Goal: Task Accomplishment & Management: Manage account settings

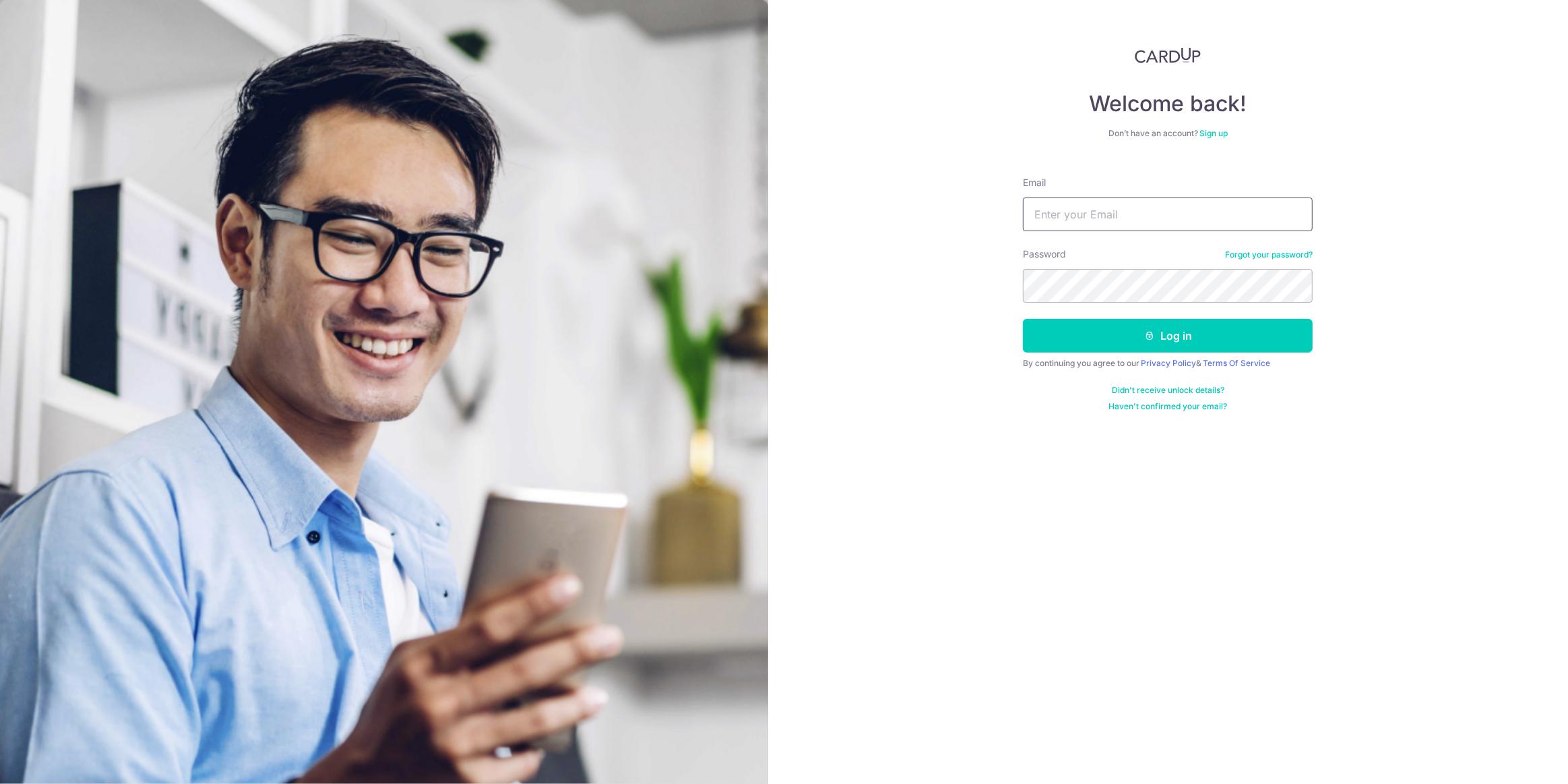
click at [1219, 213] on input "Email" at bounding box center [1168, 215] width 290 height 34
type input "[EMAIL_ADDRESS][DOMAIN_NAME]"
click at [1023, 319] on button "Log in" at bounding box center [1168, 336] width 290 height 34
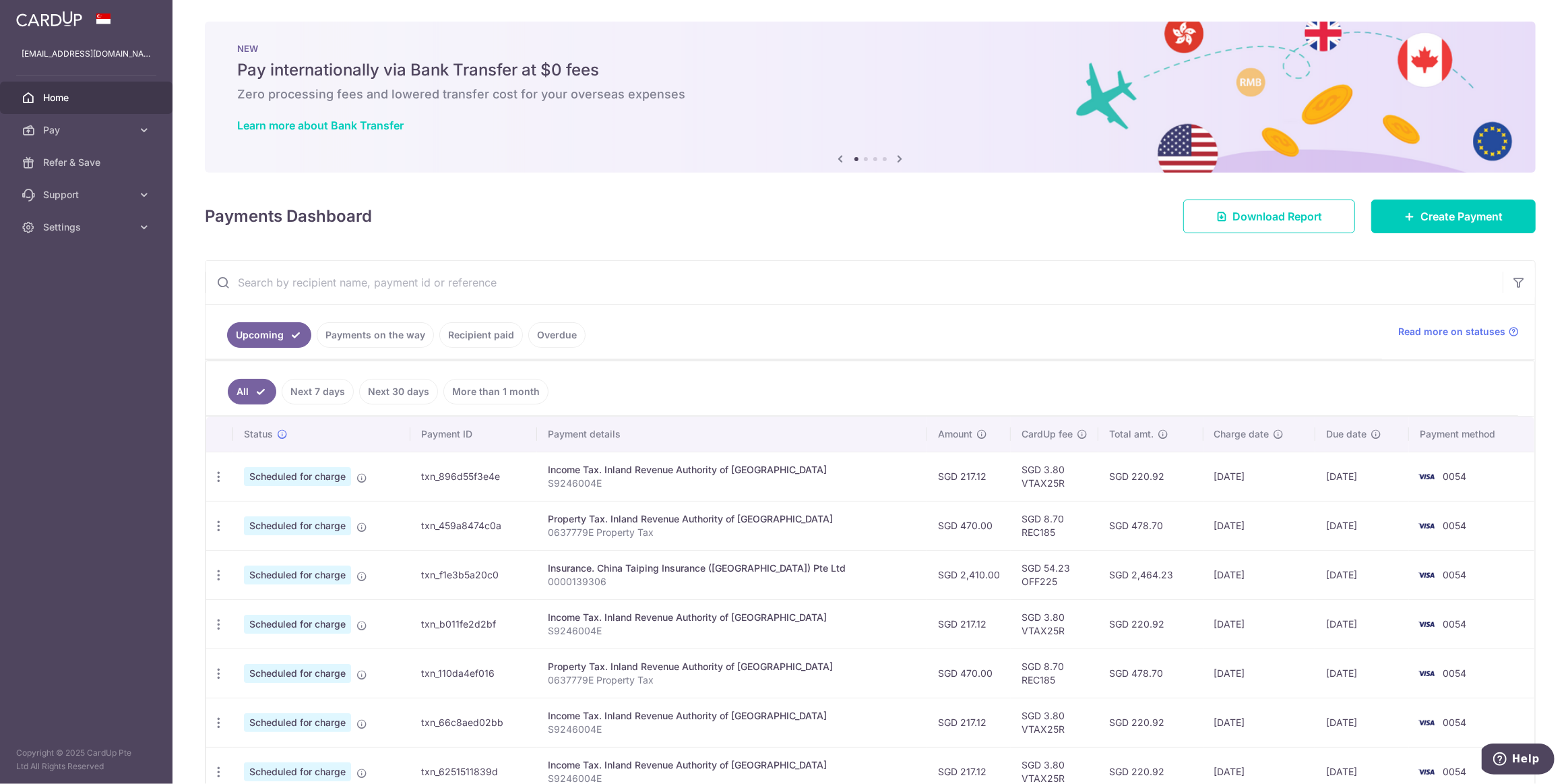
scroll to position [126, 0]
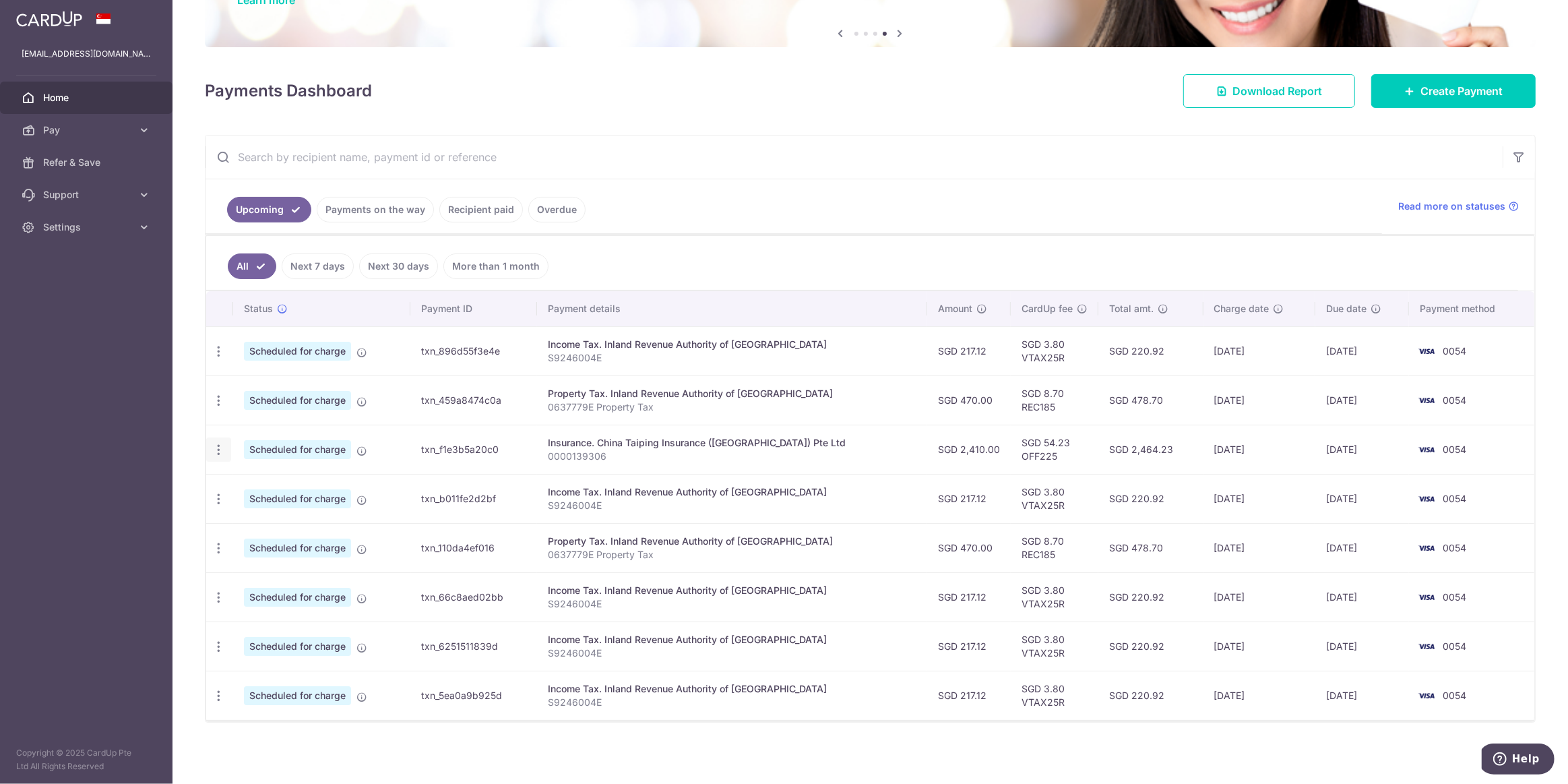
click at [216, 449] on icon "button" at bounding box center [218, 450] width 14 height 14
click at [303, 483] on span "Update payment" at bounding box center [290, 487] width 91 height 16
radio input "true"
type input "2,410.00"
type input "30/09/2025"
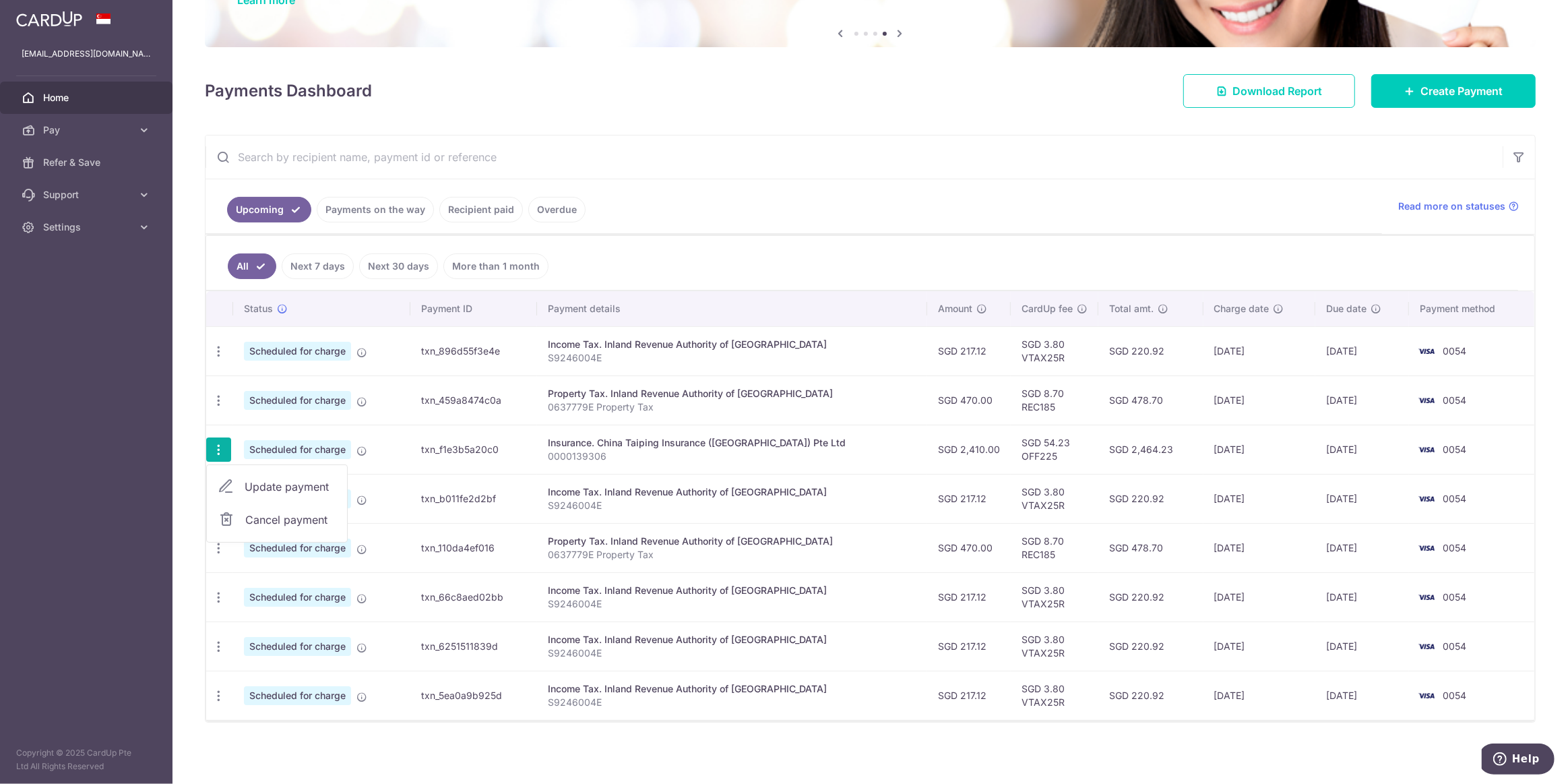
type input "0000139306"
type input "OFF225"
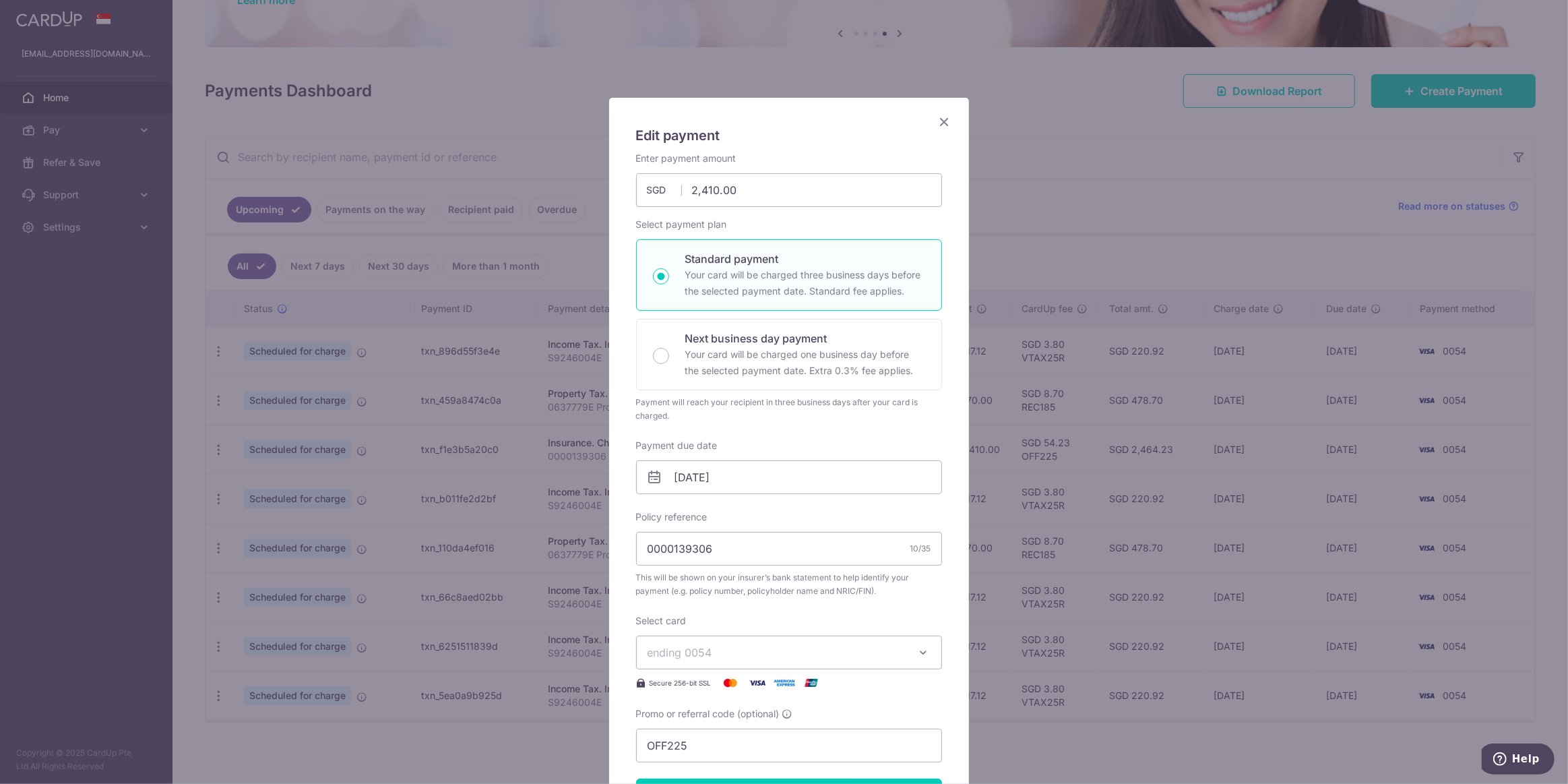
scroll to position [60, 0]
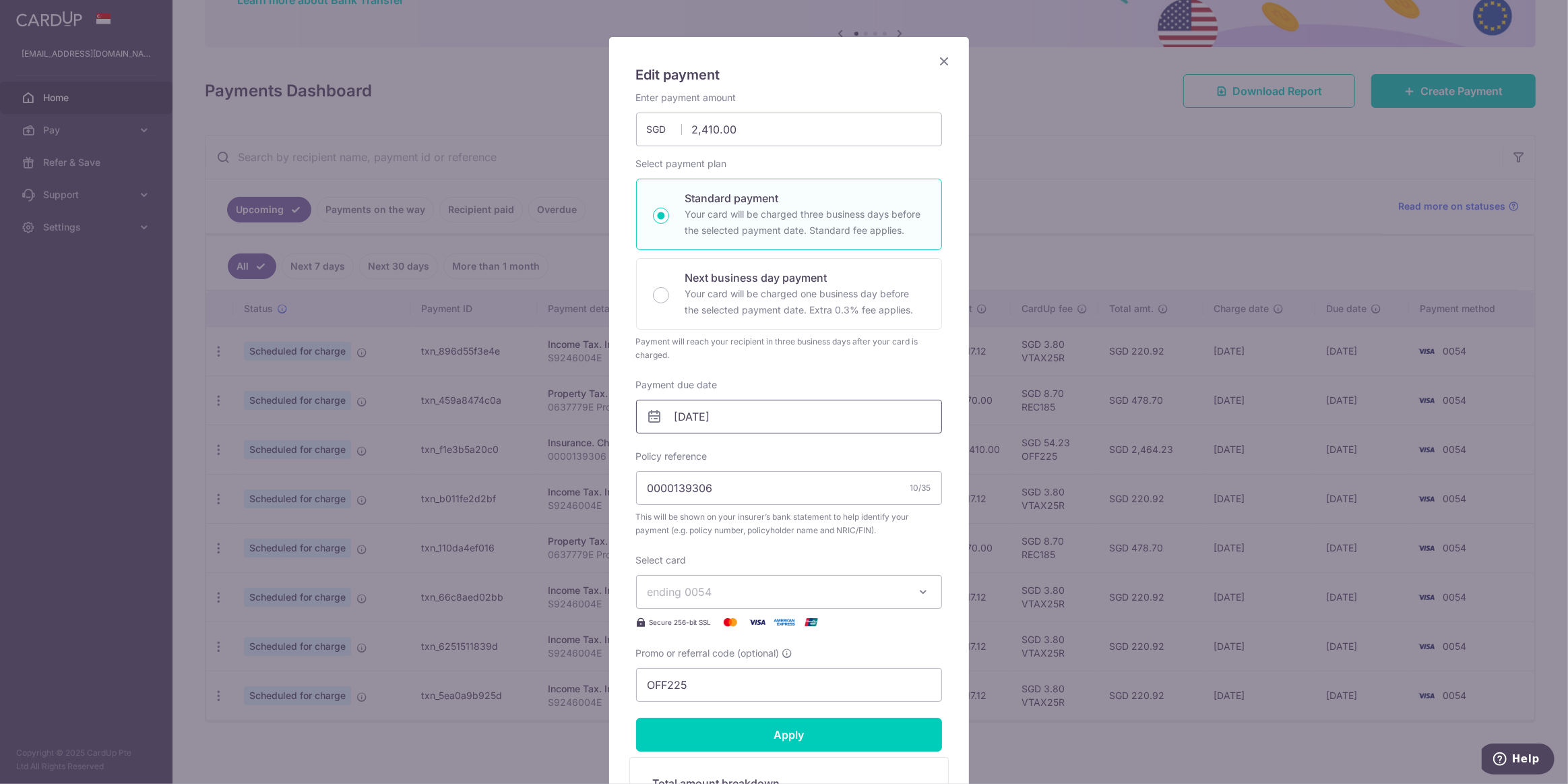
click at [831, 428] on input "30/09/2025" at bounding box center [788, 417] width 306 height 34
click at [805, 378] on div "Payment due date 30/09/2025 Your card will be charged on" at bounding box center [788, 405] width 306 height 55
click at [941, 58] on icon "Close" at bounding box center [944, 61] width 16 height 17
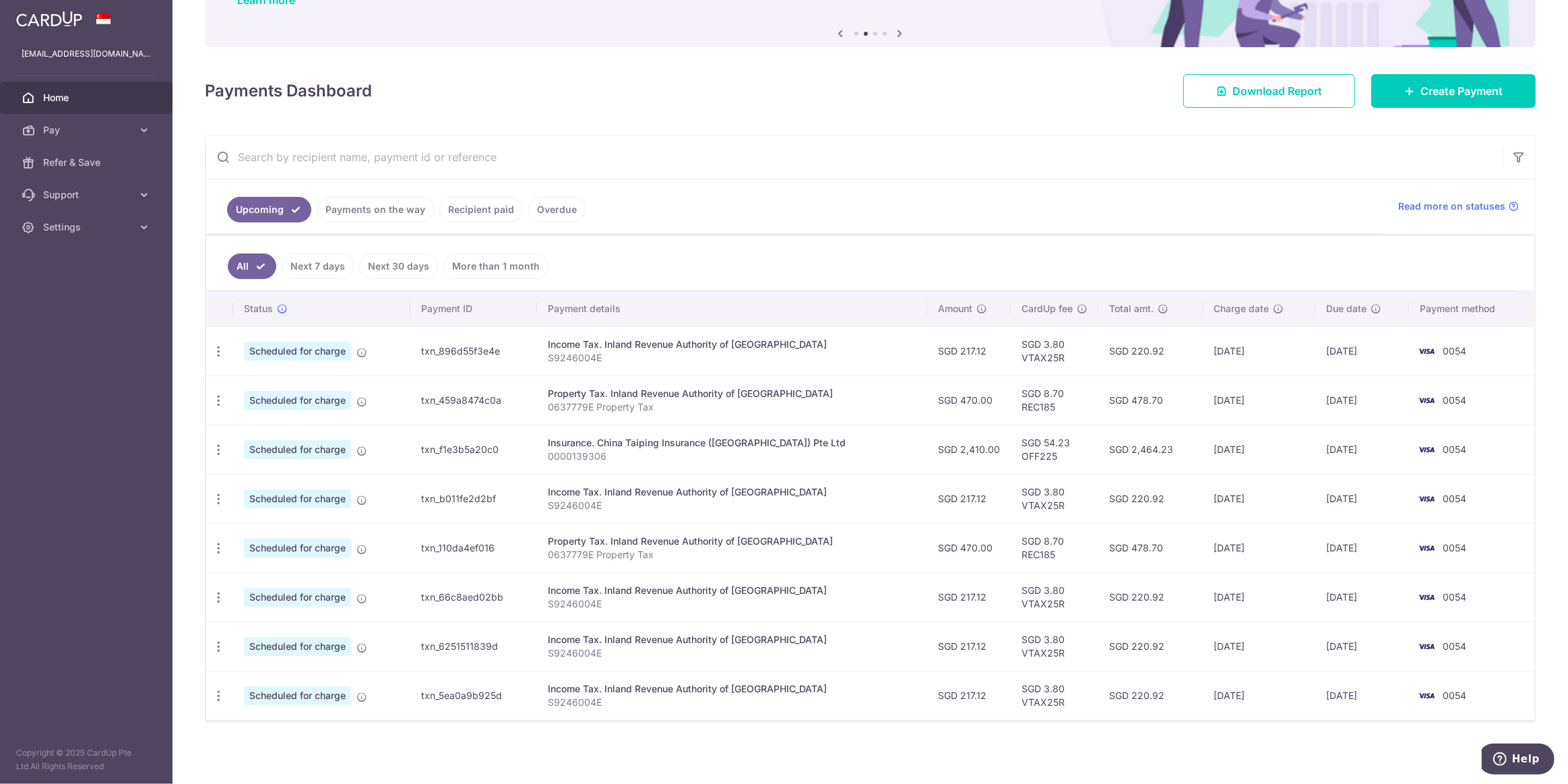
click at [857, 222] on ul "Upcoming Payments on the way Recipient paid Overdue" at bounding box center [793, 206] width 1176 height 54
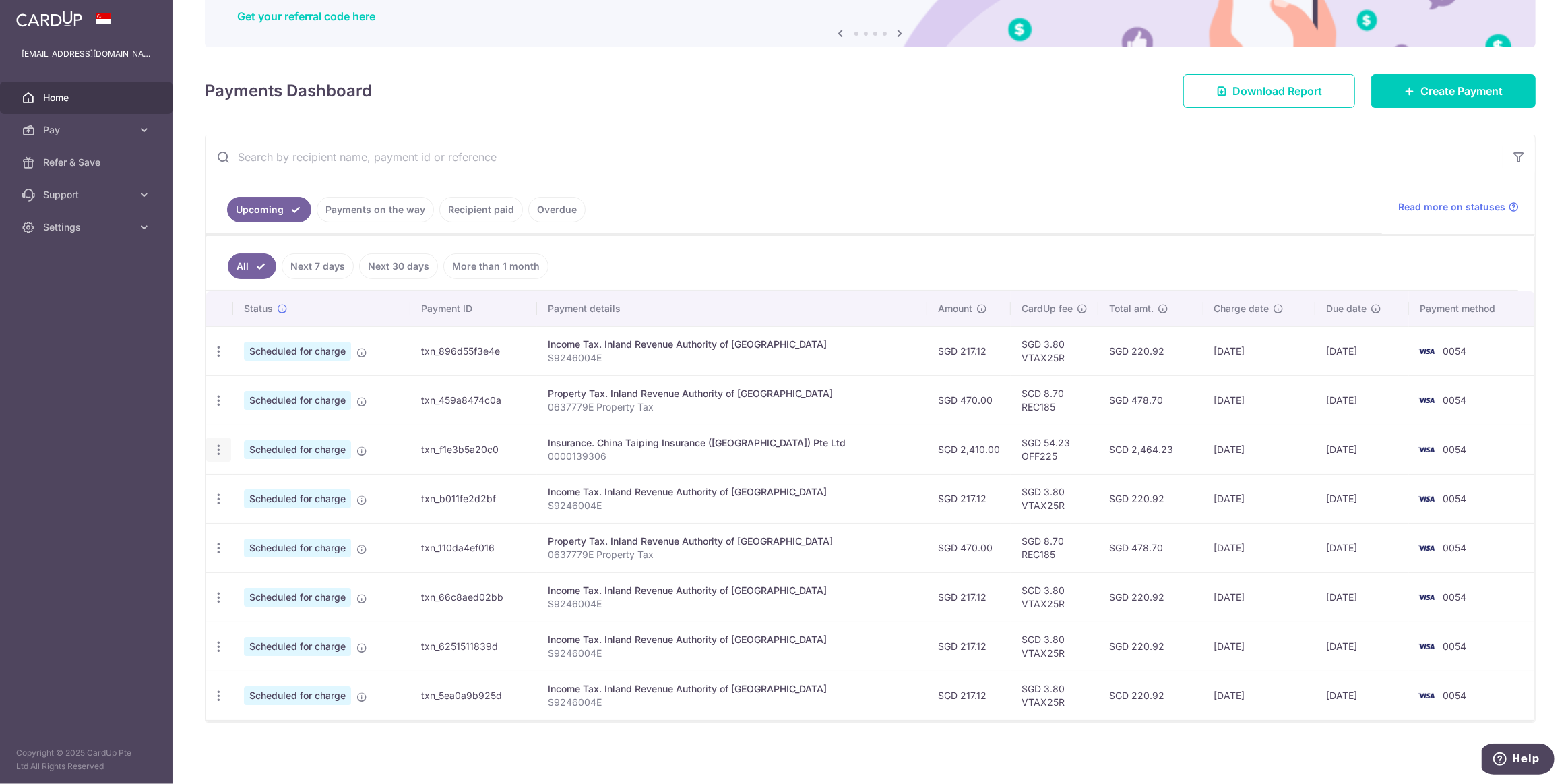
click at [216, 447] on icon "button" at bounding box center [218, 450] width 14 height 14
click at [274, 490] on span "Update payment" at bounding box center [290, 487] width 91 height 16
radio input "true"
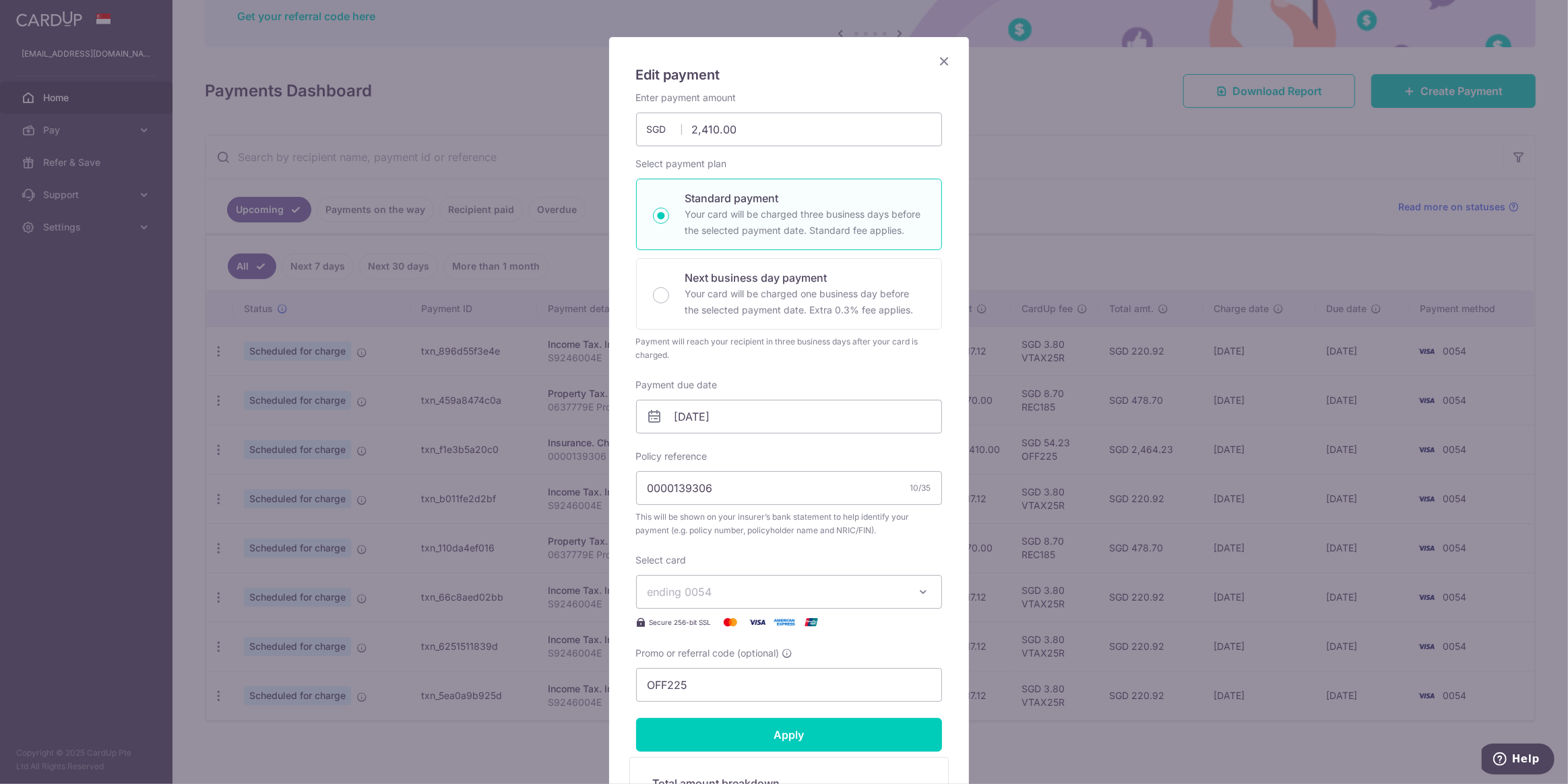
scroll to position [0, 0]
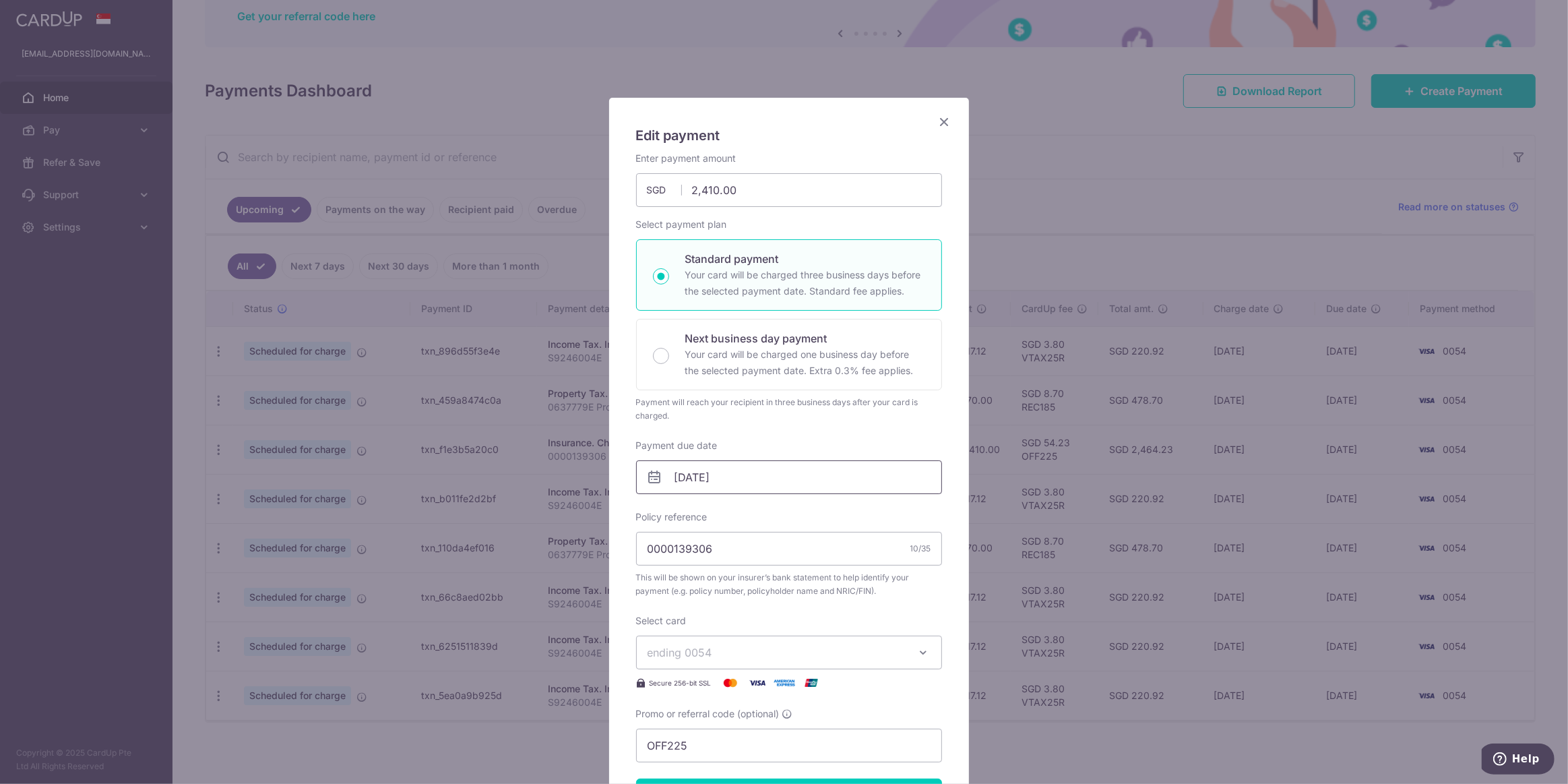
click at [761, 480] on input "30/09/2025" at bounding box center [788, 477] width 306 height 34
click at [822, 507] on link "Next" at bounding box center [822, 513] width 16 height 16
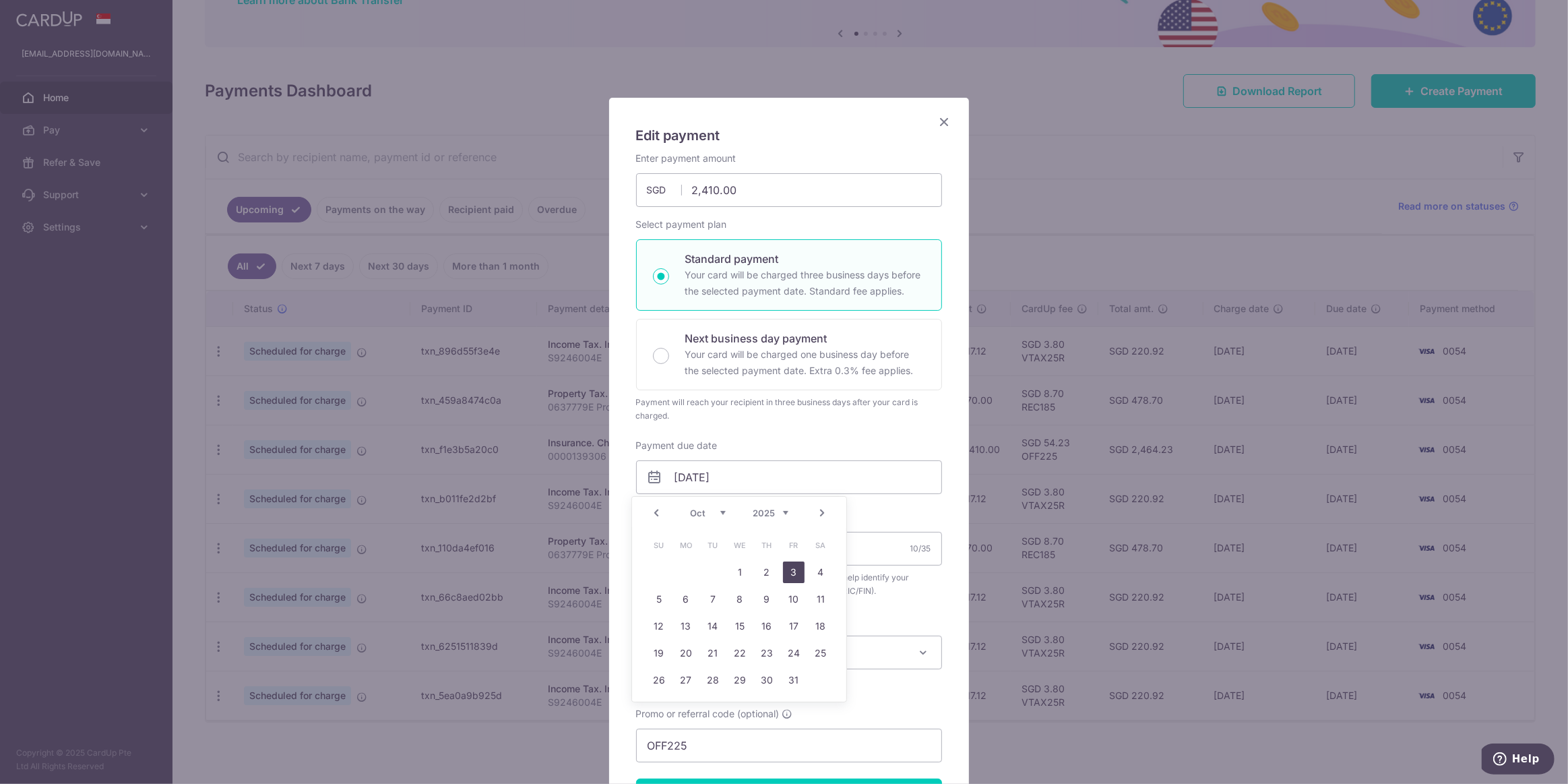
click at [798, 573] on link "3" at bounding box center [794, 573] width 22 height 22
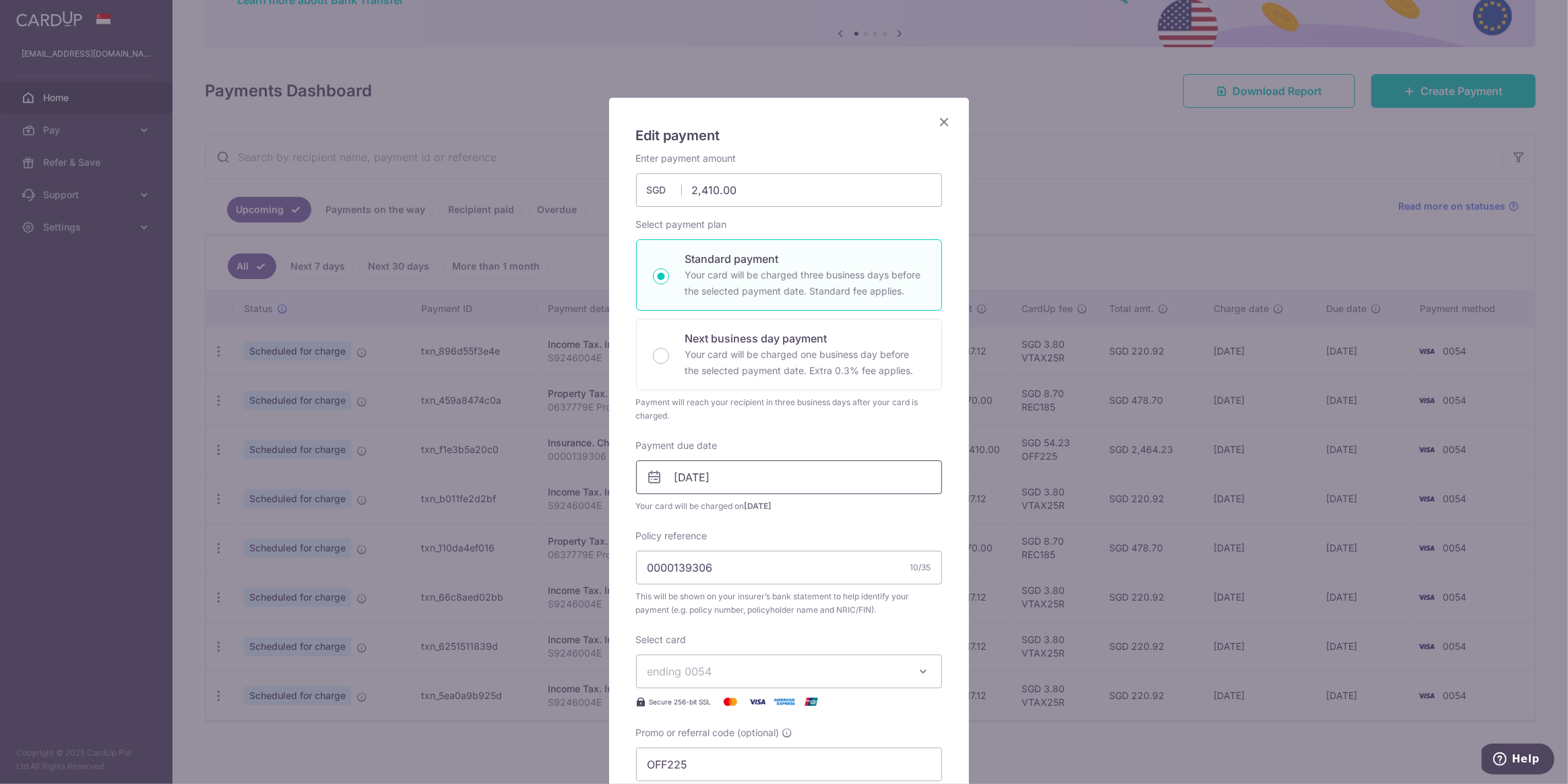
click at [822, 478] on input "03/10/2025" at bounding box center [788, 477] width 306 height 34
click at [687, 605] on link "6" at bounding box center [686, 600] width 22 height 22
click at [754, 476] on input "[DATE]" at bounding box center [788, 477] width 306 height 34
click at [761, 600] on link "9" at bounding box center [767, 600] width 22 height 22
click at [760, 479] on input "[DATE]" at bounding box center [788, 477] width 306 height 34
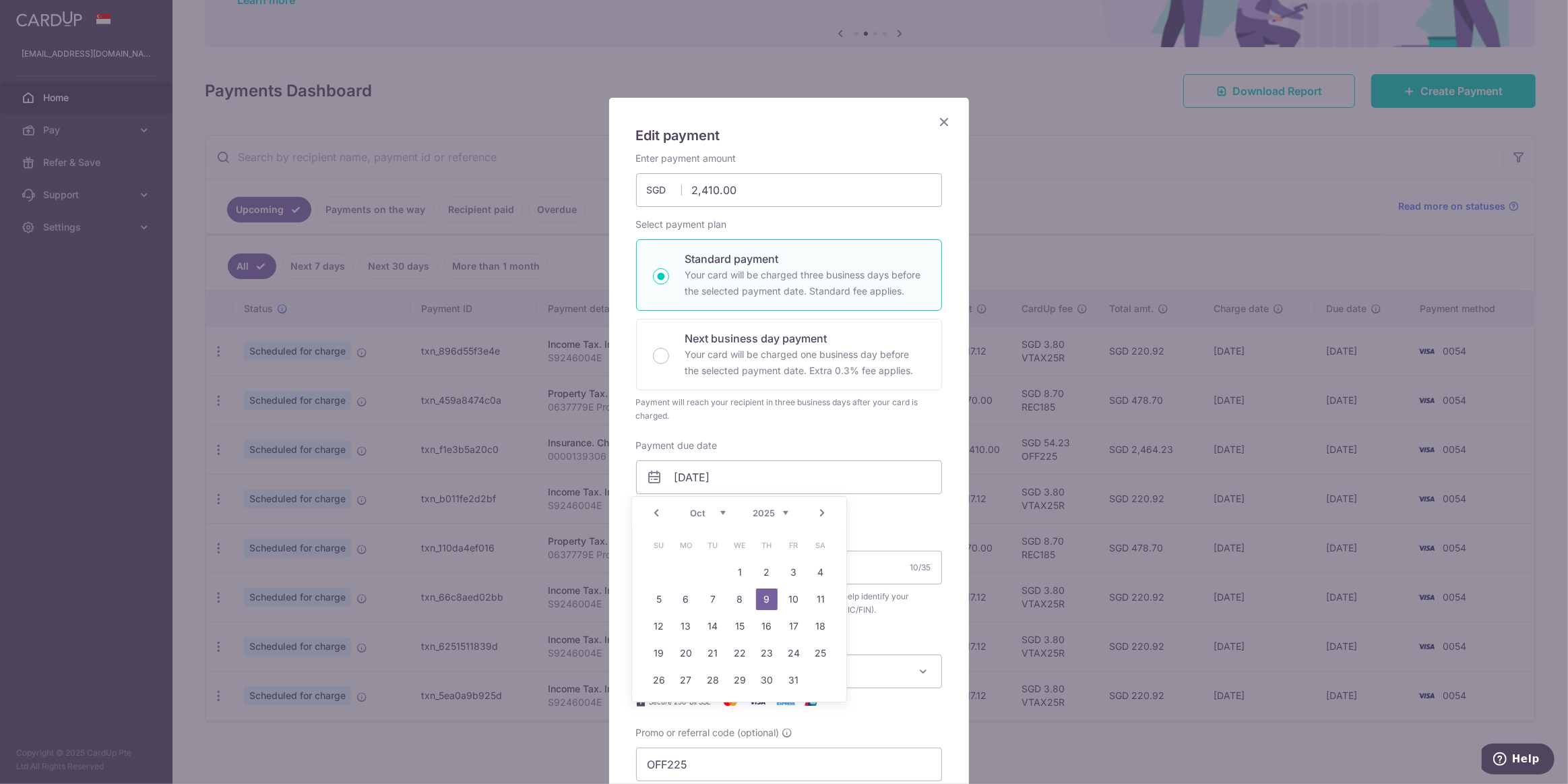
click at [891, 535] on div "Policy reference 0000139306 10/35 This will be shown on your insurer’s bank sta…" at bounding box center [788, 573] width 306 height 88
click at [790, 477] on input "[DATE]" at bounding box center [788, 477] width 306 height 34
click at [735, 593] on link "8" at bounding box center [739, 600] width 22 height 22
click at [781, 478] on input "08/10/2025" at bounding box center [788, 477] width 306 height 34
click at [759, 593] on link "9" at bounding box center [767, 600] width 22 height 22
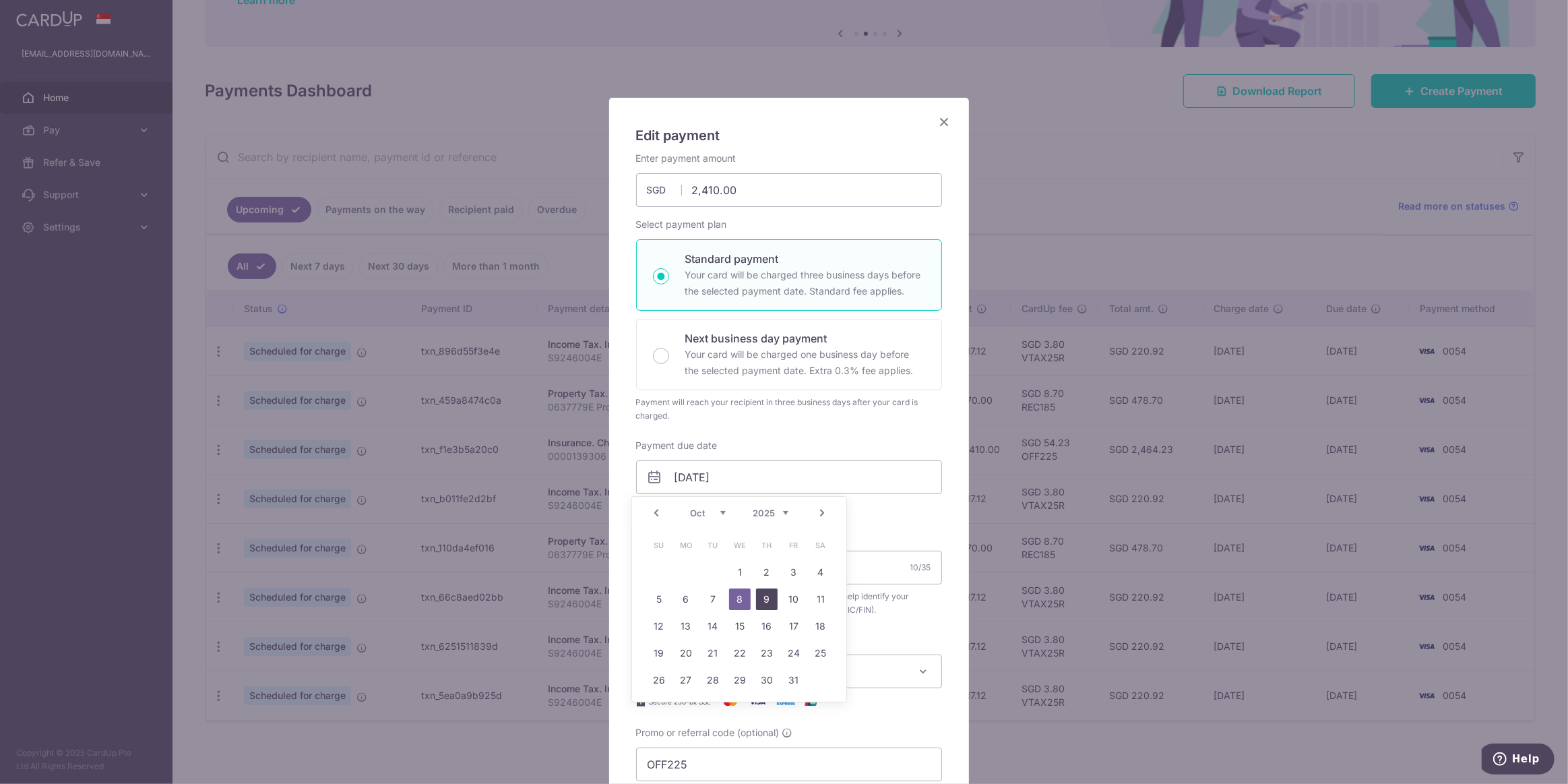
type input "[DATE]"
click at [781, 540] on div "Policy reference 0000139306 10/35 This will be shown on your insurer’s bank sta…" at bounding box center [788, 573] width 306 height 88
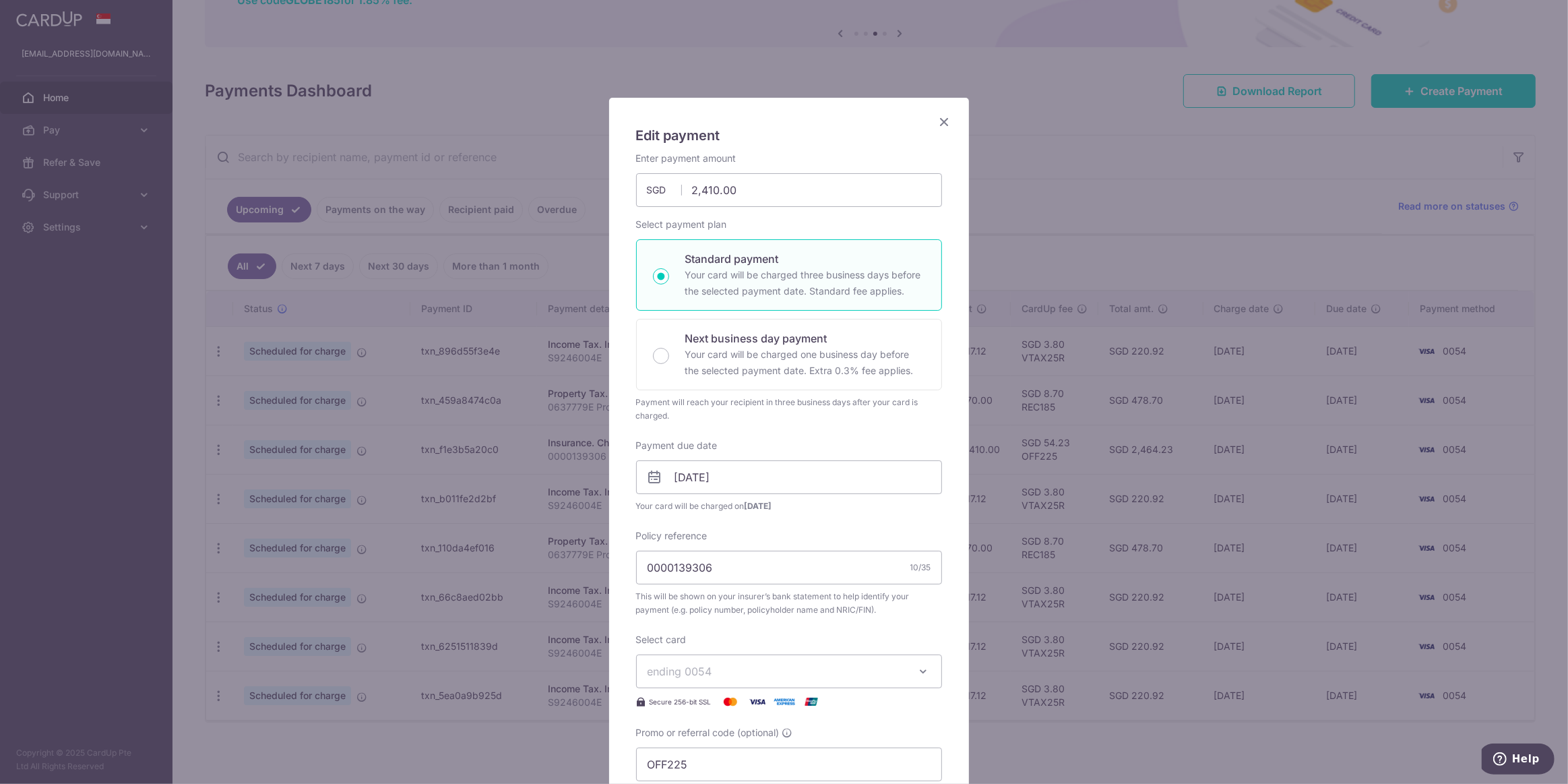
scroll to position [60, 0]
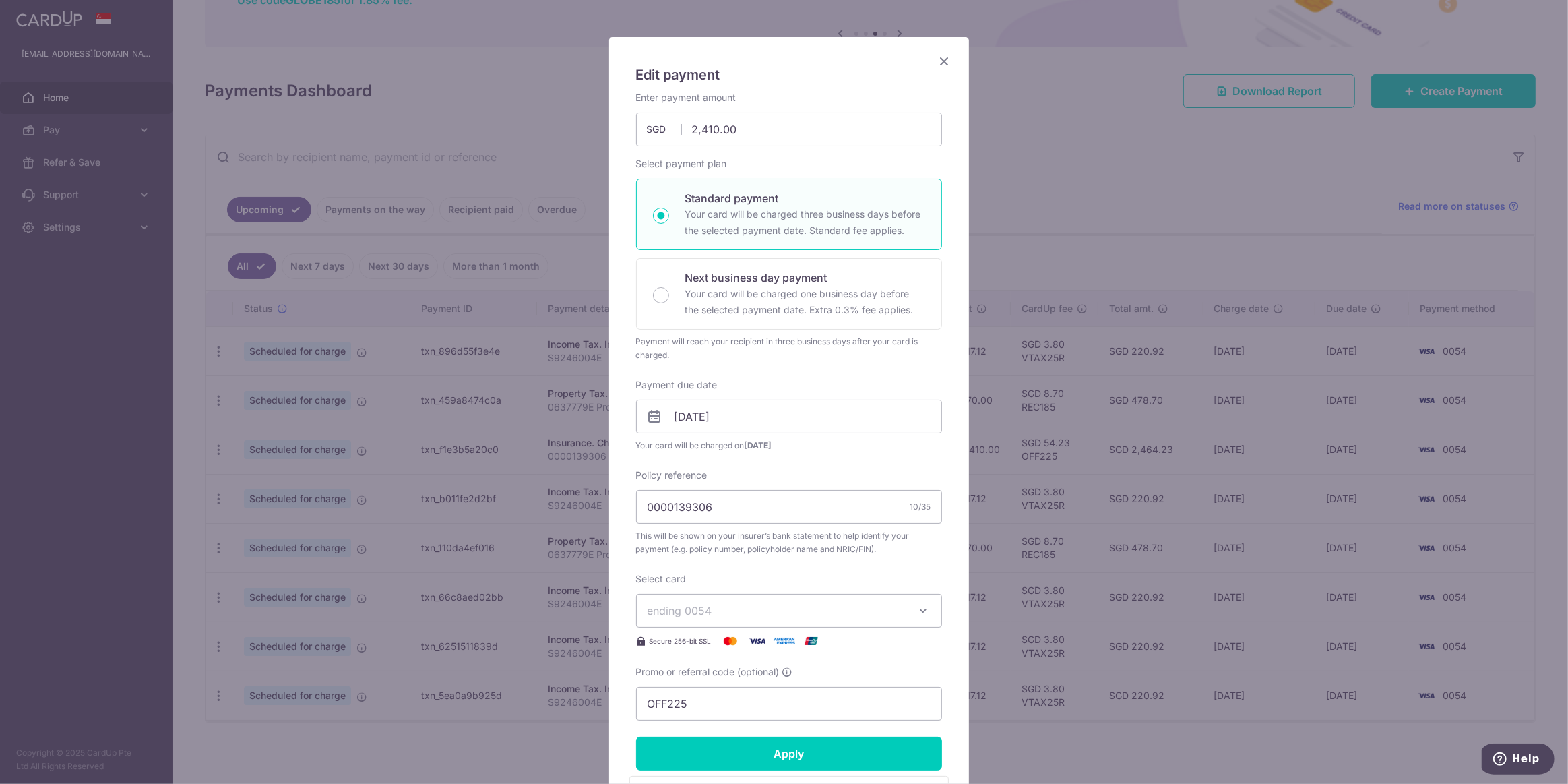
click at [743, 607] on span "ending 0054" at bounding box center [777, 610] width 259 height 16
click at [749, 610] on span "ending 0054" at bounding box center [777, 610] width 259 height 16
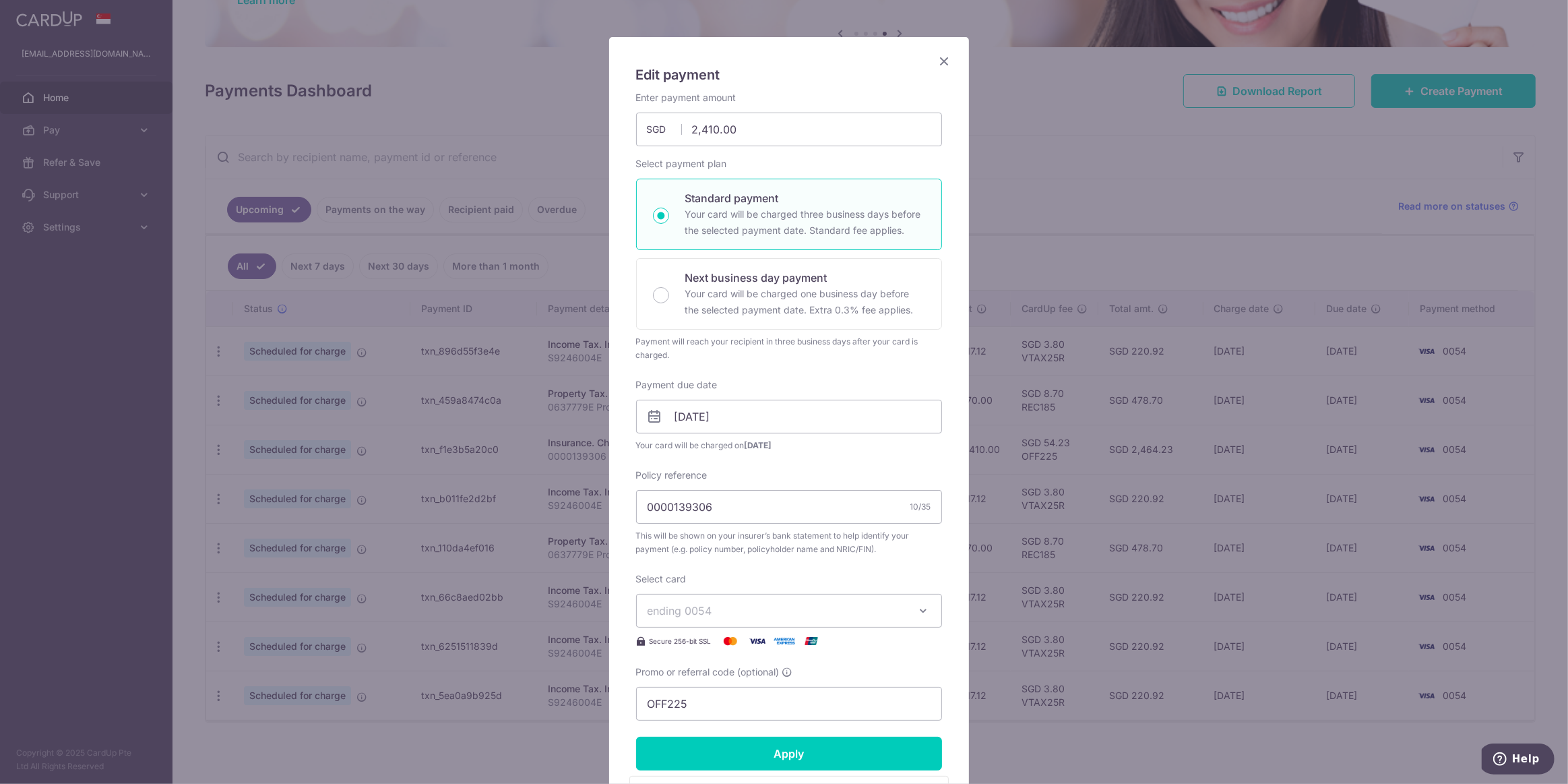
click at [849, 610] on span "ending 0054" at bounding box center [777, 610] width 259 height 16
click at [731, 568] on div "Enter payment amount 2,410.00 2410.00 SGD To change the payment amount, please …" at bounding box center [788, 405] width 306 height 630
click at [726, 641] on img at bounding box center [730, 641] width 27 height 16
click at [942, 63] on icon "Close" at bounding box center [944, 61] width 16 height 17
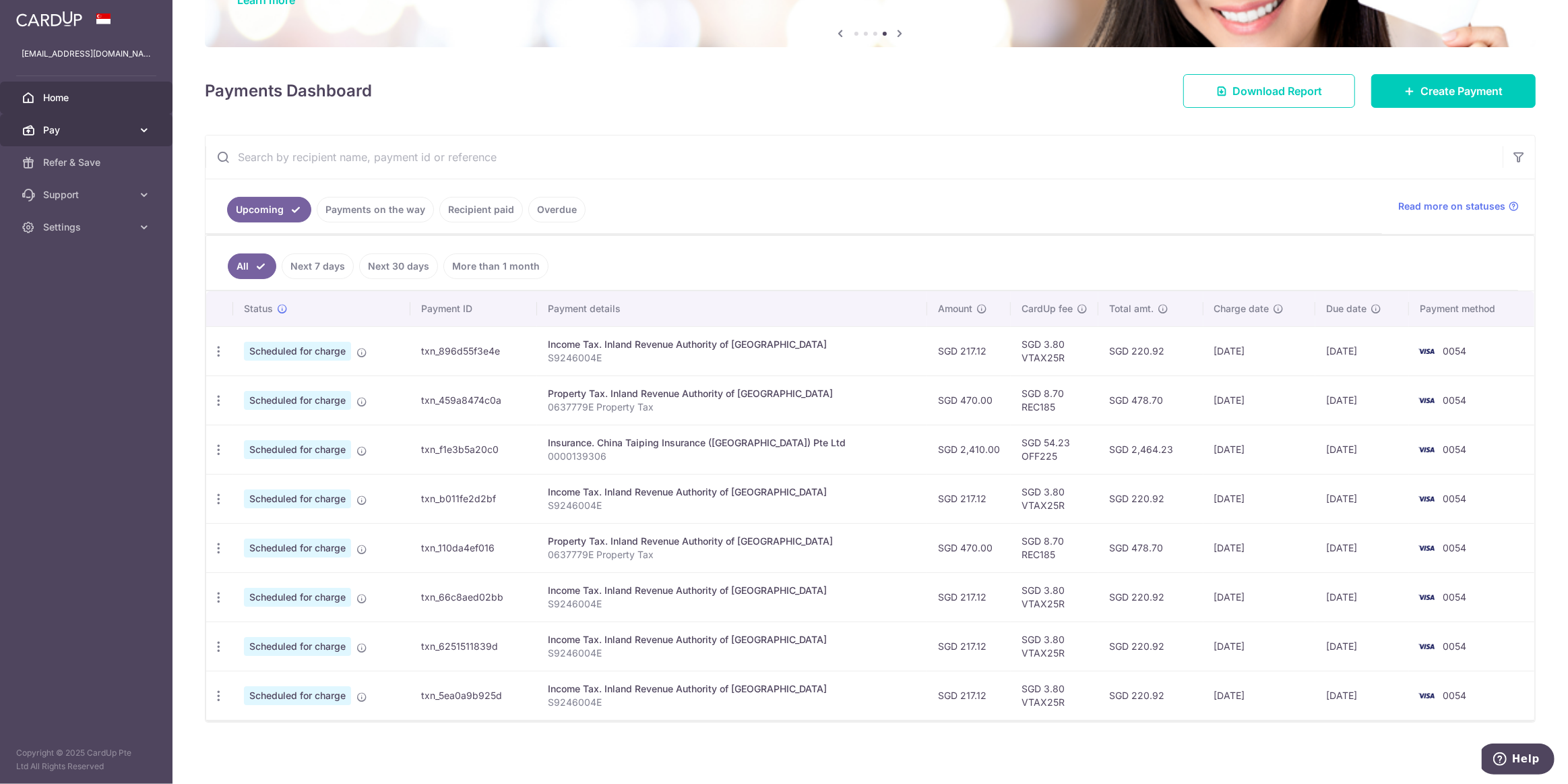
click at [143, 126] on icon at bounding box center [143, 129] width 13 height 13
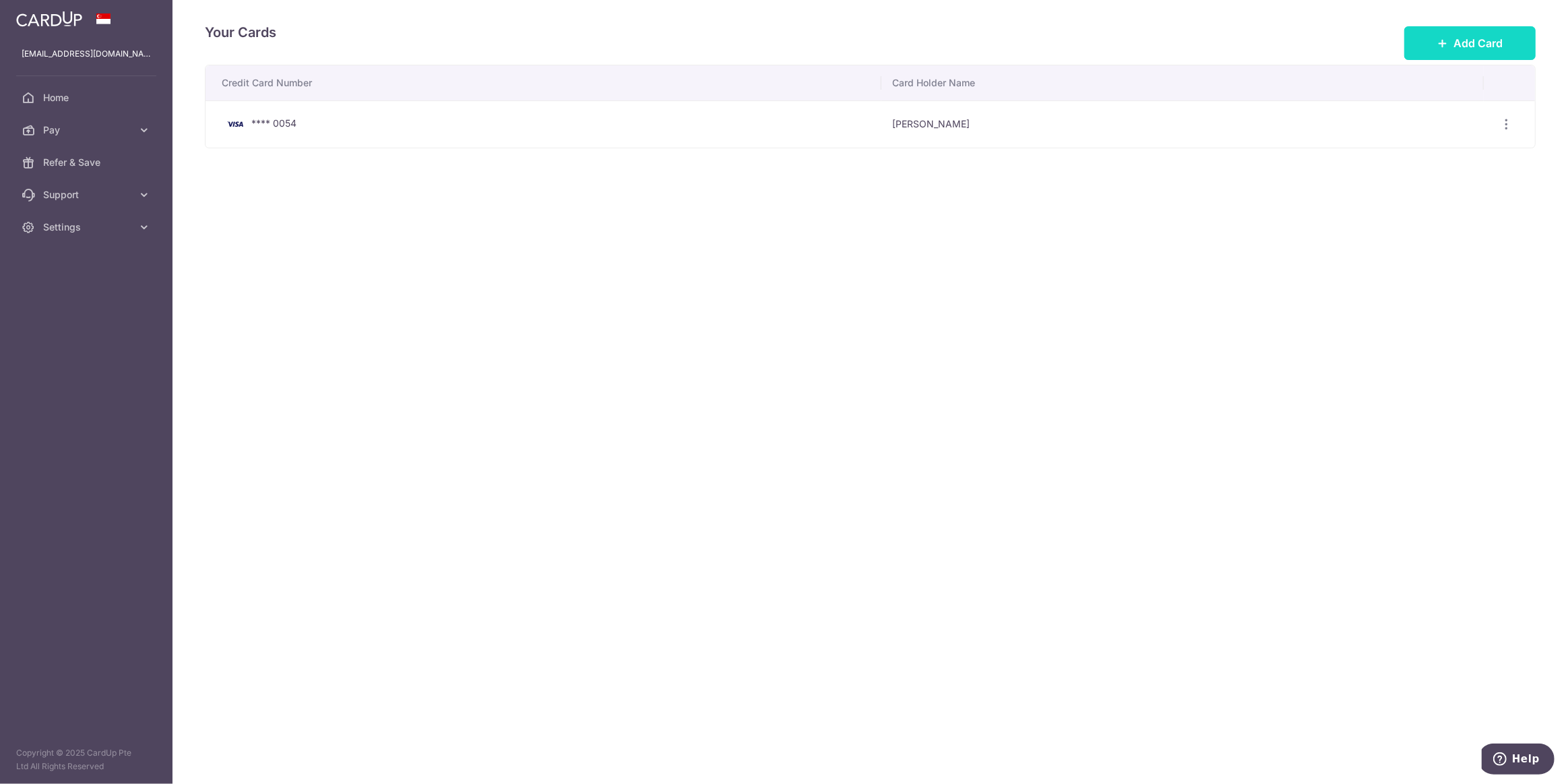
click at [1428, 50] on button "Add Card" at bounding box center [1470, 43] width 132 height 34
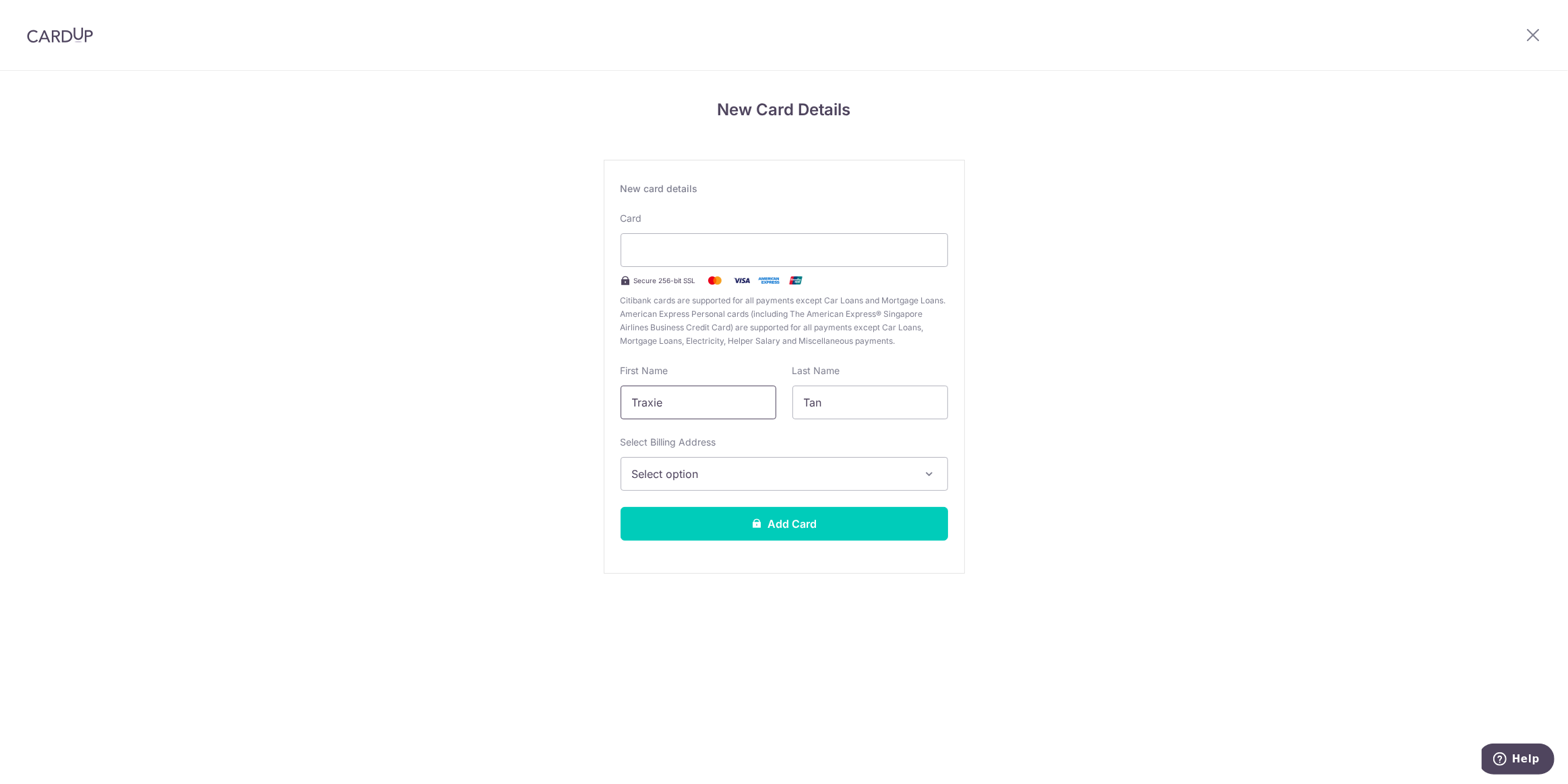
click at [692, 406] on input "Traxie" at bounding box center [698, 403] width 156 height 34
type input "Traxie Regina"
click at [741, 462] on button "Select option" at bounding box center [784, 474] width 328 height 34
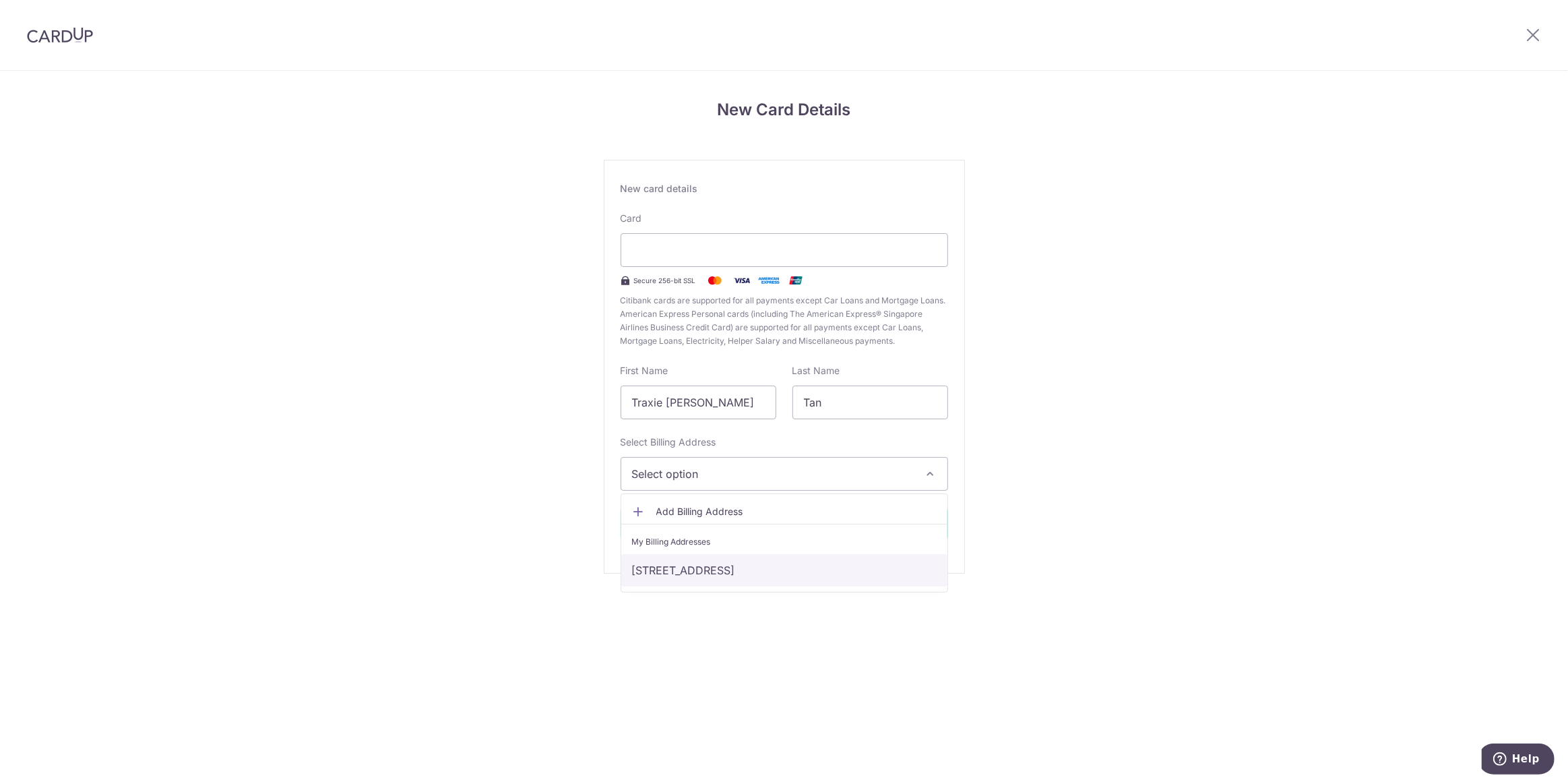
click at [739, 568] on link "188A Bedok North Street 4, #07-68, Singapore, Singapore-461188" at bounding box center [784, 570] width 326 height 33
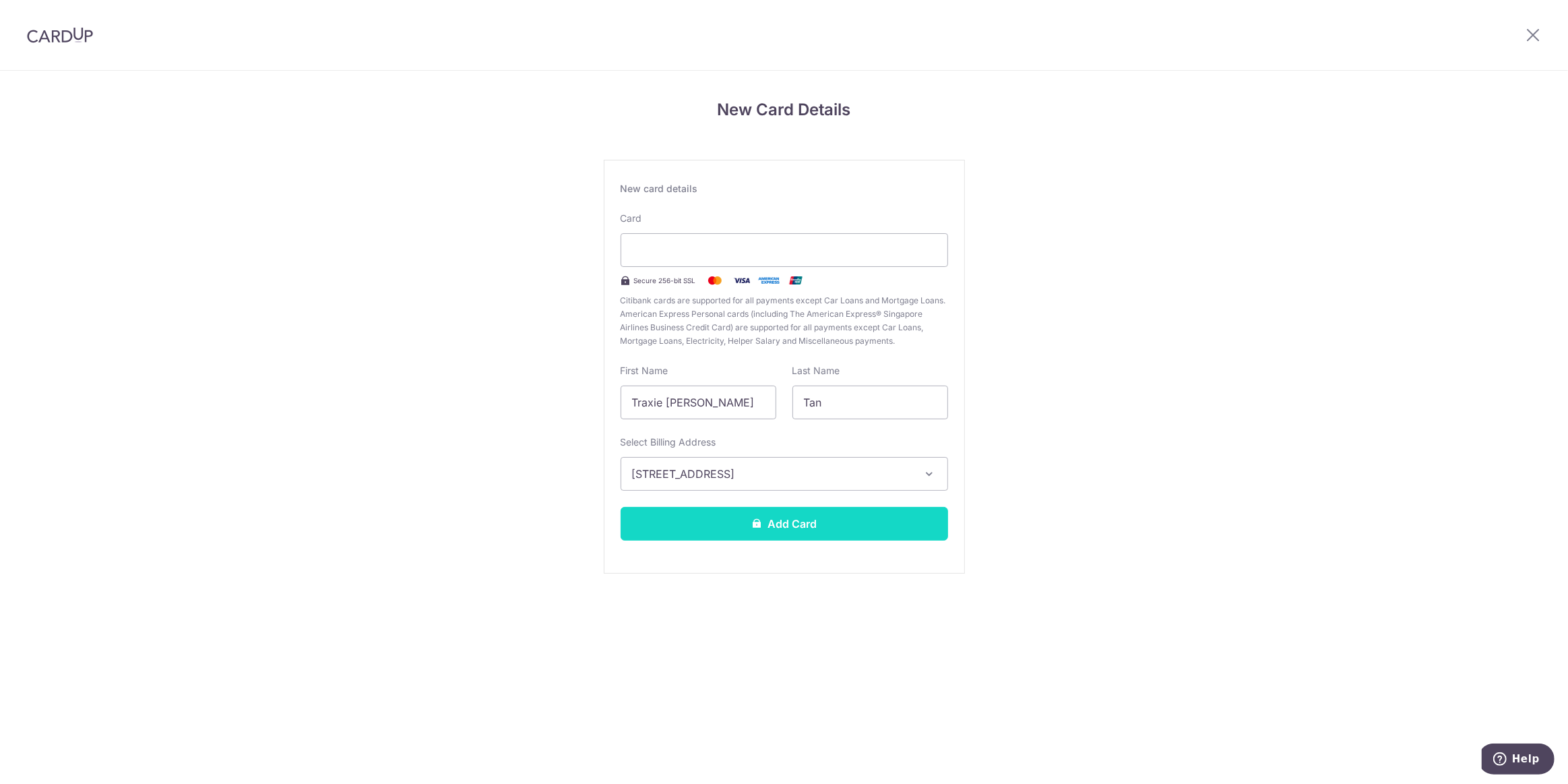
click at [775, 523] on button "Add Card" at bounding box center [784, 524] width 328 height 34
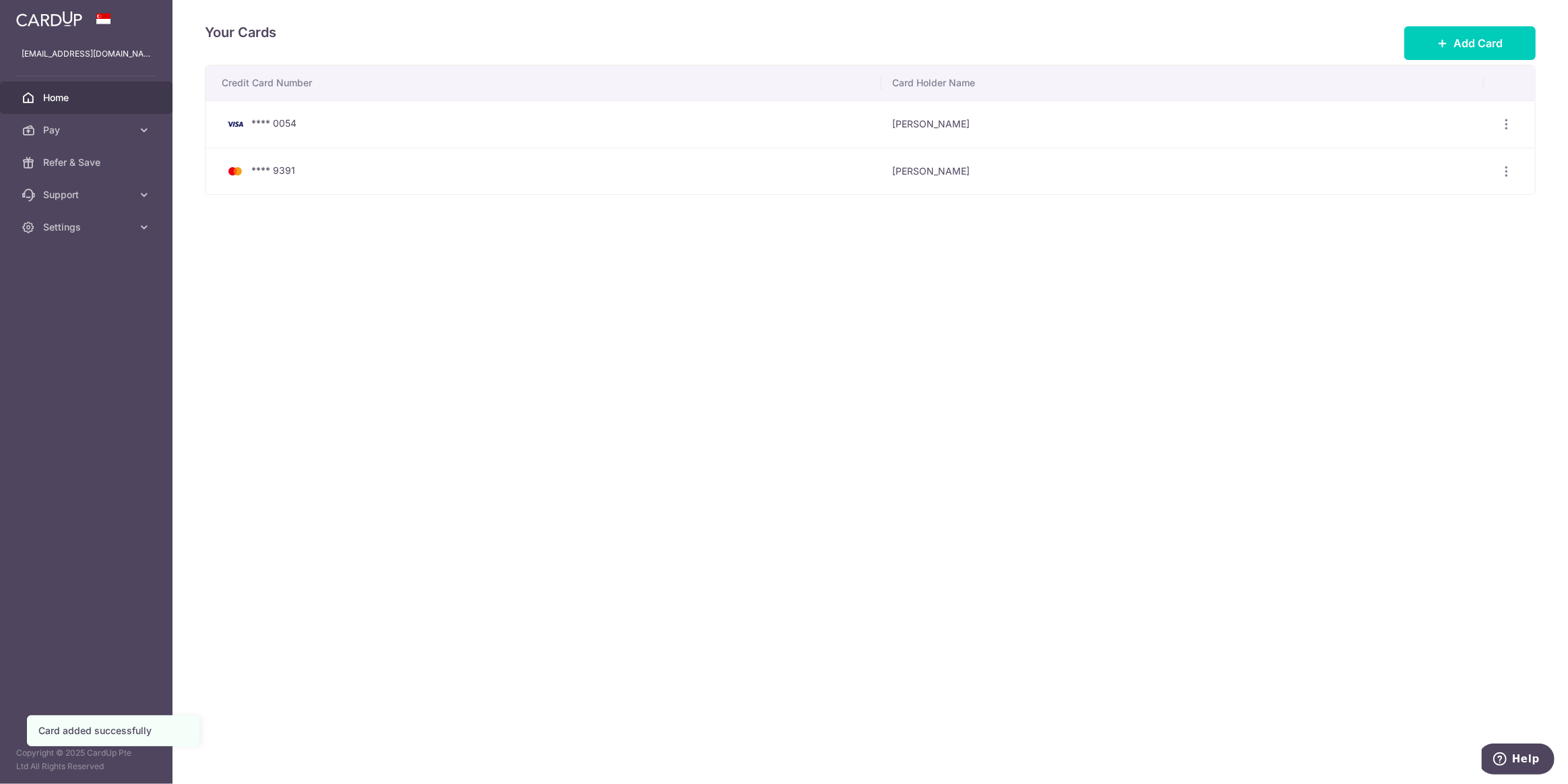
click at [106, 89] on link "Home" at bounding box center [86, 98] width 173 height 33
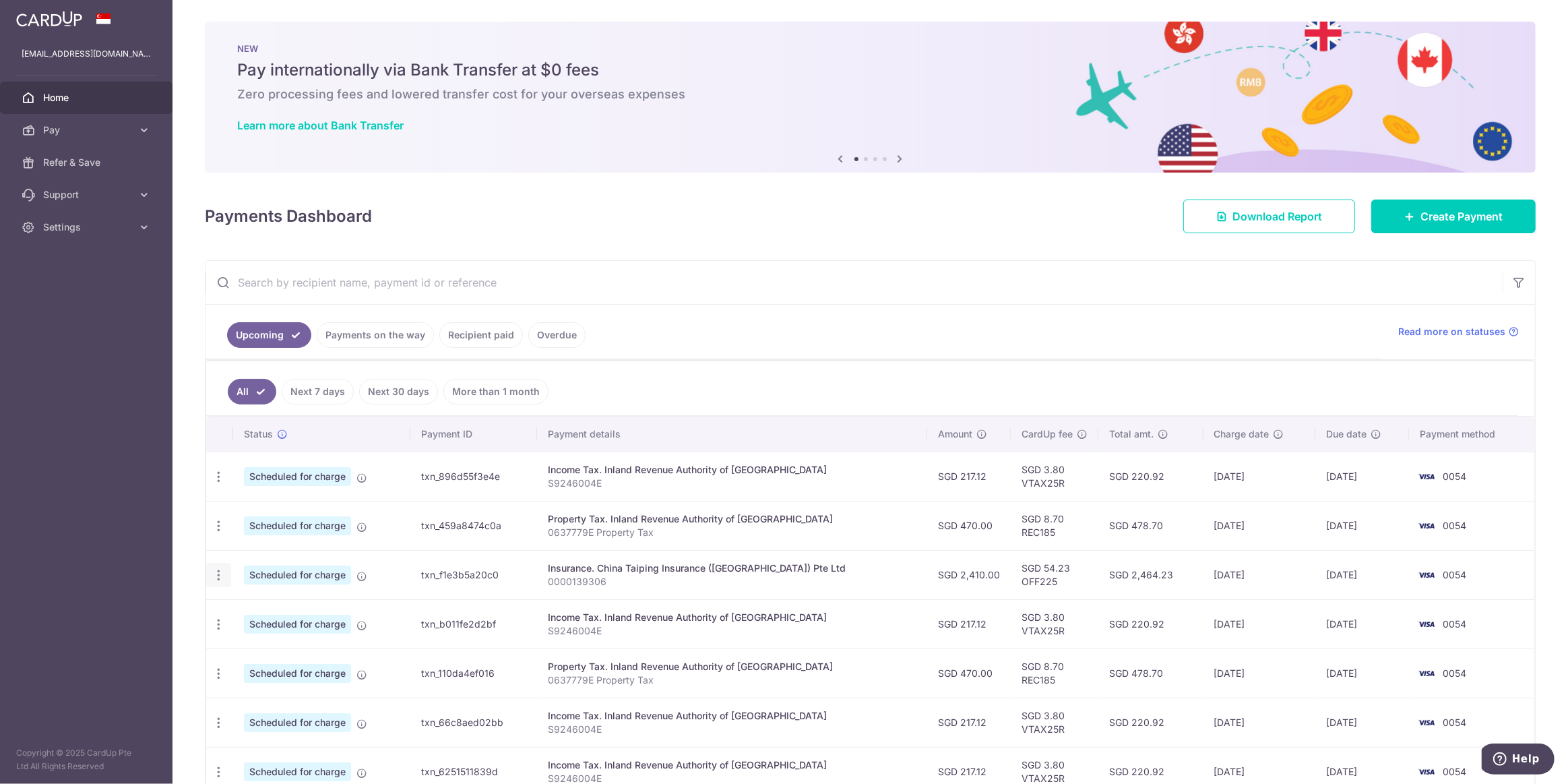
click at [217, 576] on icon "button" at bounding box center [218, 575] width 14 height 14
click at [256, 609] on span "Update payment" at bounding box center [290, 612] width 91 height 16
radio input "true"
type input "2,410.00"
type input "30/09/2025"
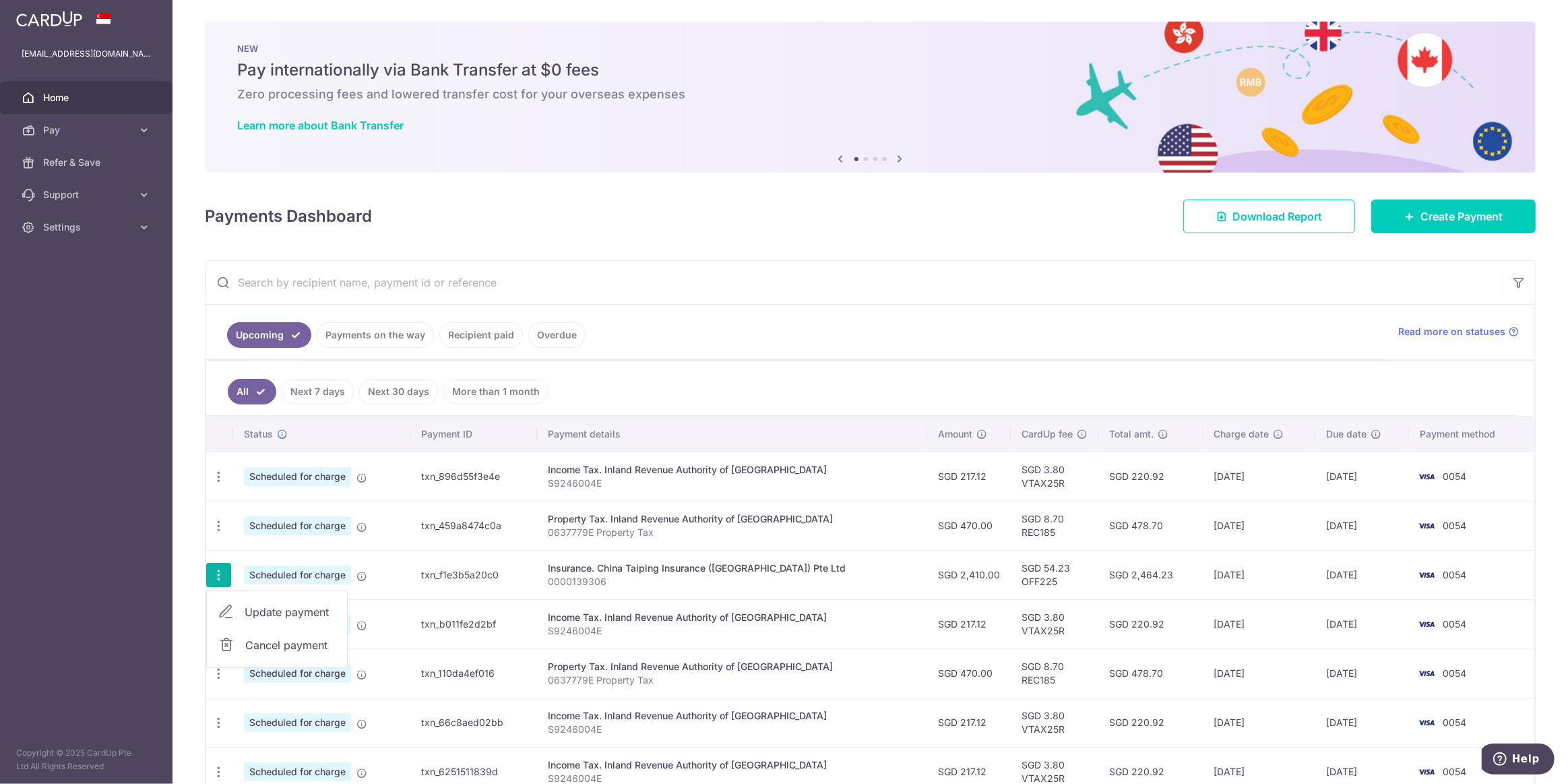
type input "0000139306"
type input "OFF225"
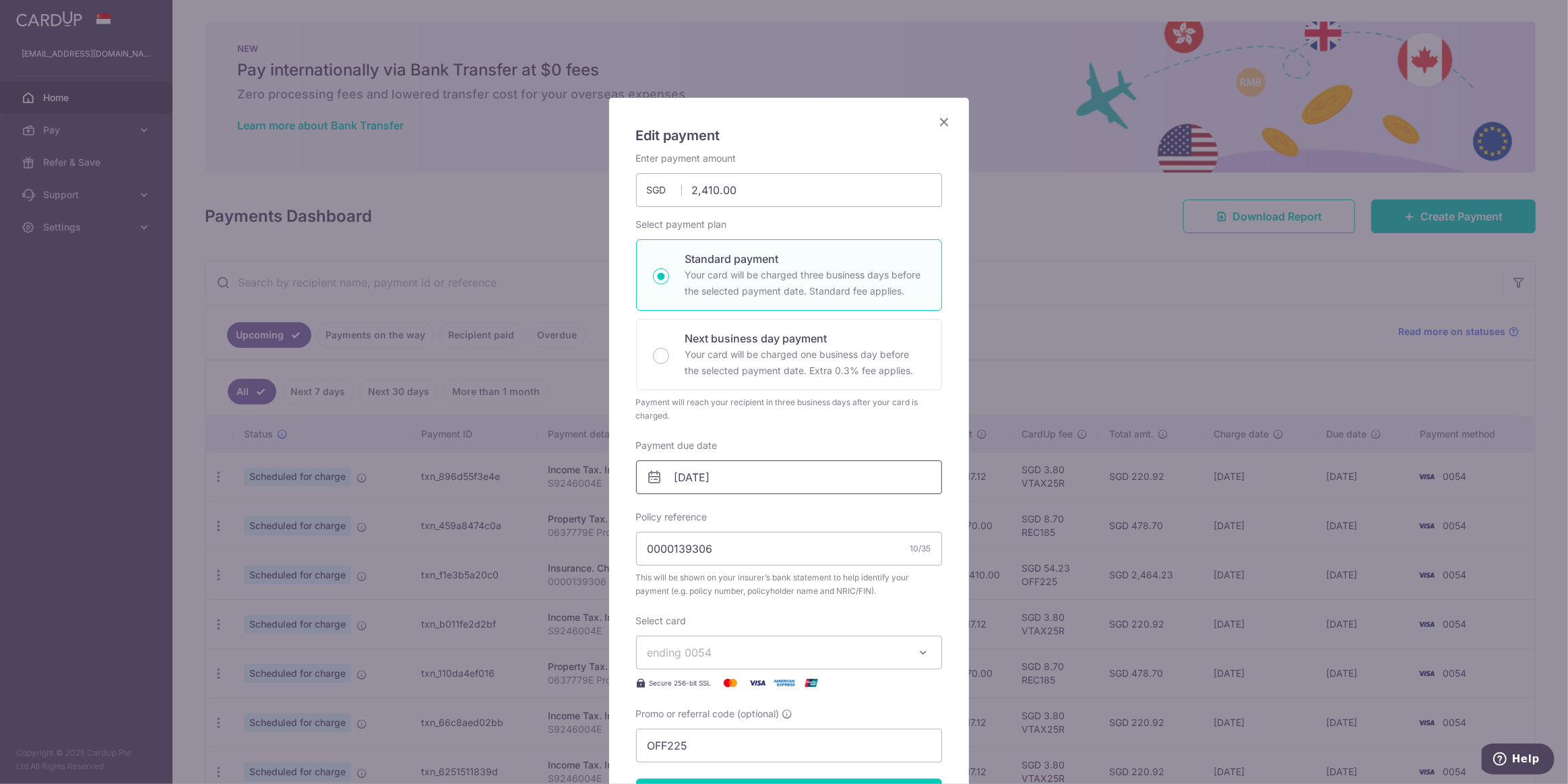
click at [781, 480] on input "30/09/2025" at bounding box center [788, 477] width 306 height 34
click at [822, 516] on link "Next" at bounding box center [822, 513] width 16 height 16
click at [770, 600] on link "9" at bounding box center [767, 600] width 22 height 22
type input "[DATE]"
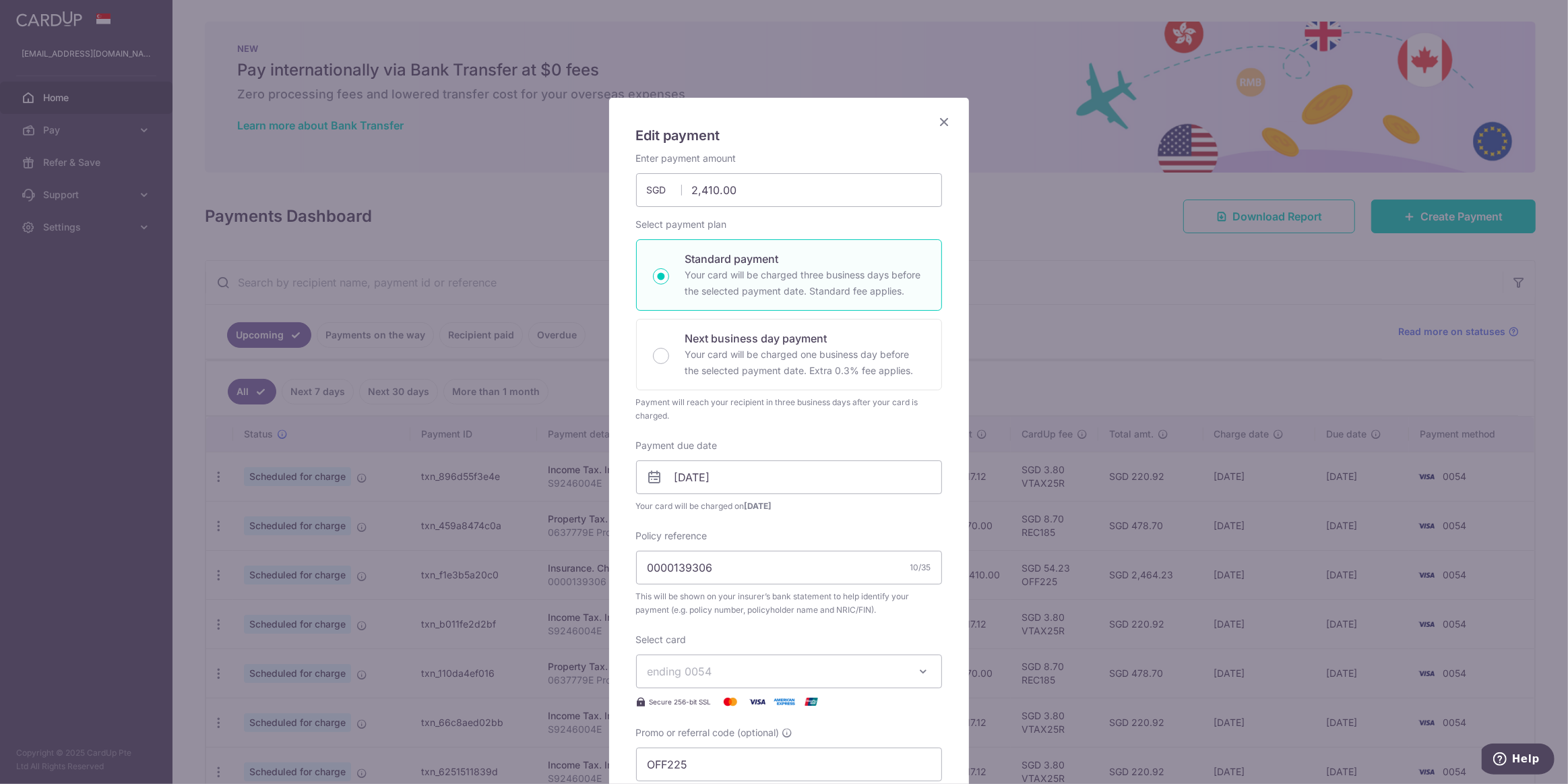
scroll to position [60, 0]
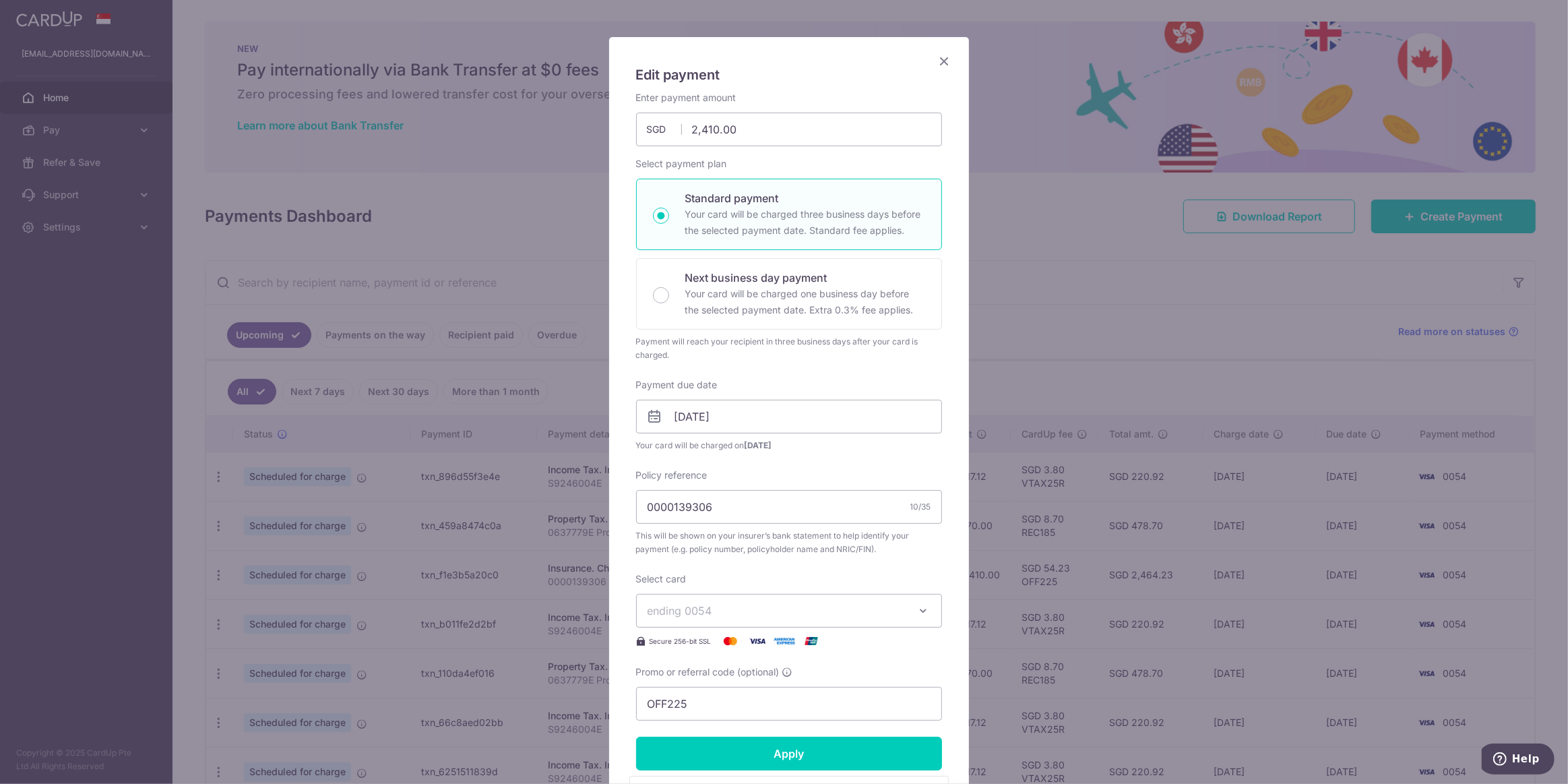
click at [746, 606] on span "ending 0054" at bounding box center [777, 610] width 259 height 16
click at [739, 698] on span "**** 9391" at bounding box center [788, 706] width 283 height 16
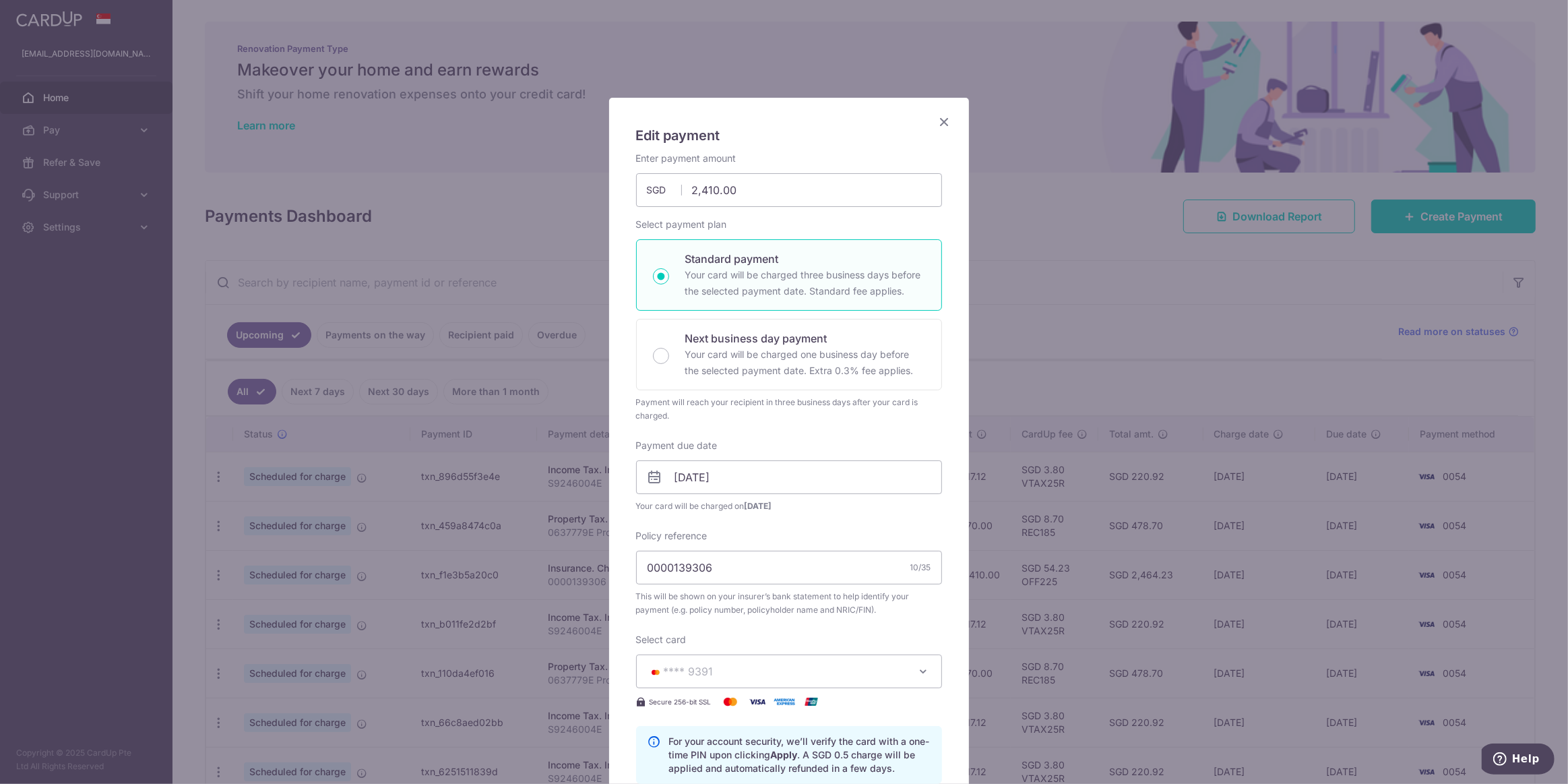
scroll to position [395, 0]
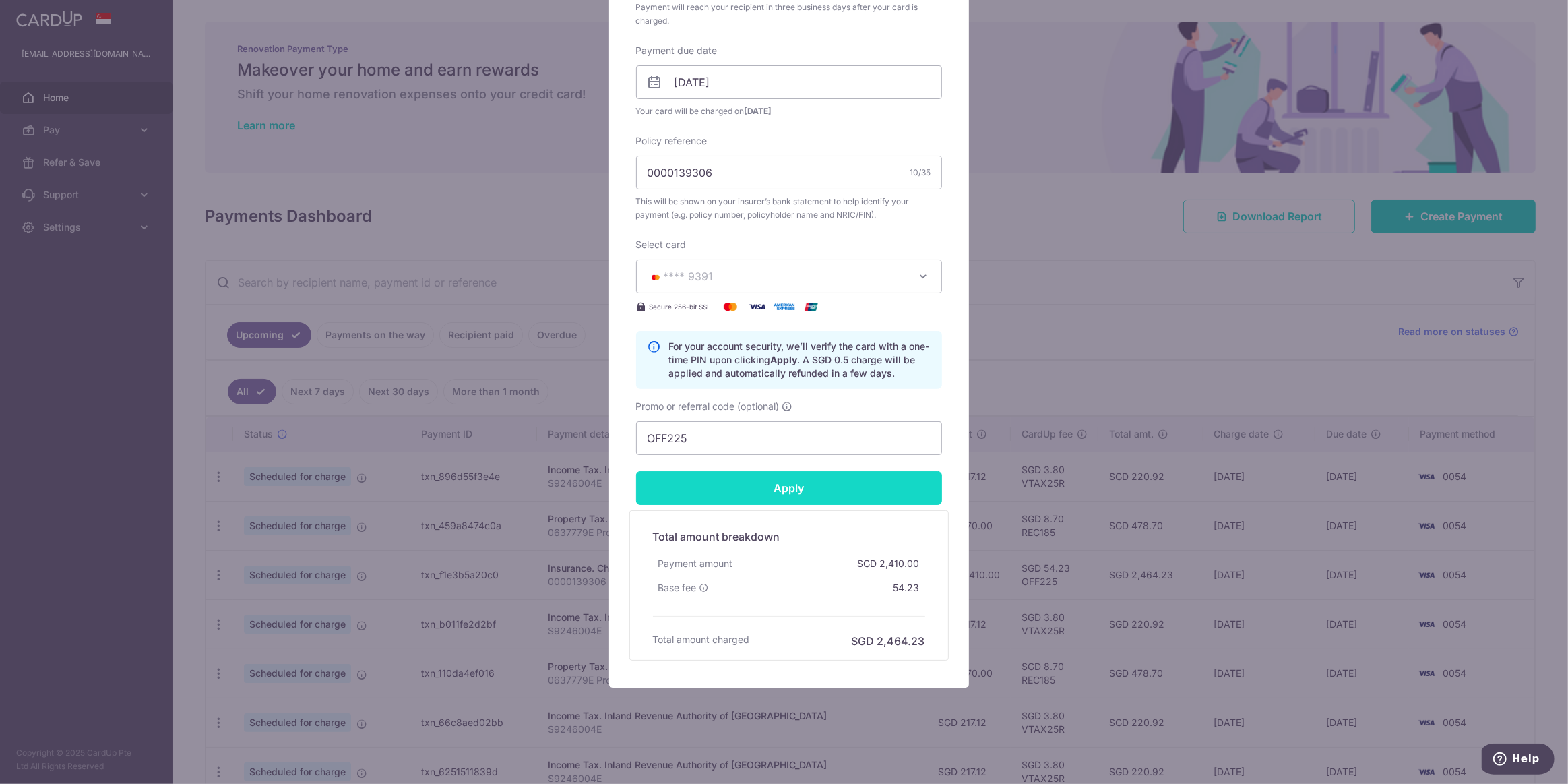
click at [792, 495] on input "Apply" at bounding box center [788, 488] width 306 height 34
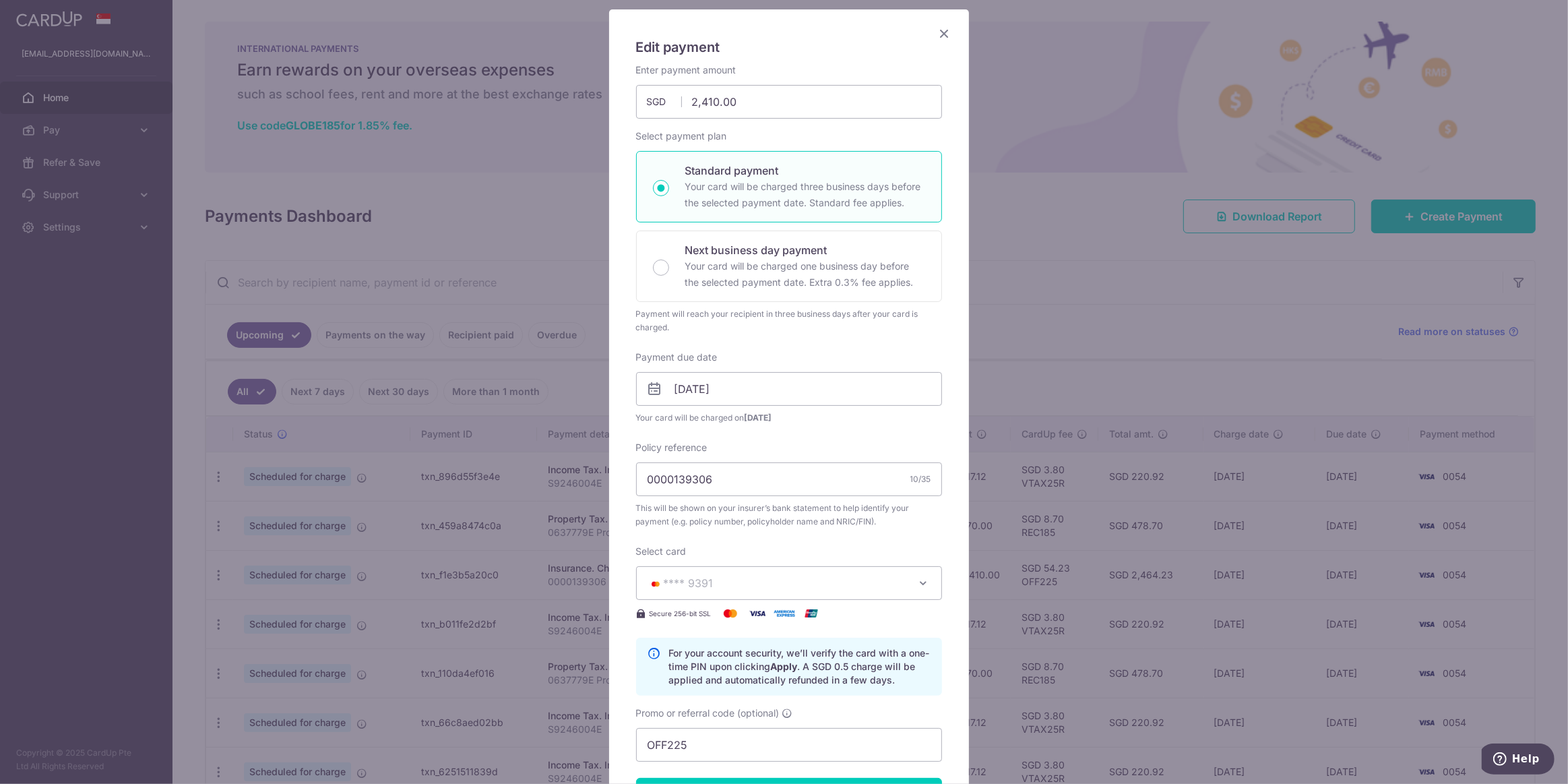
scroll to position [27, 0]
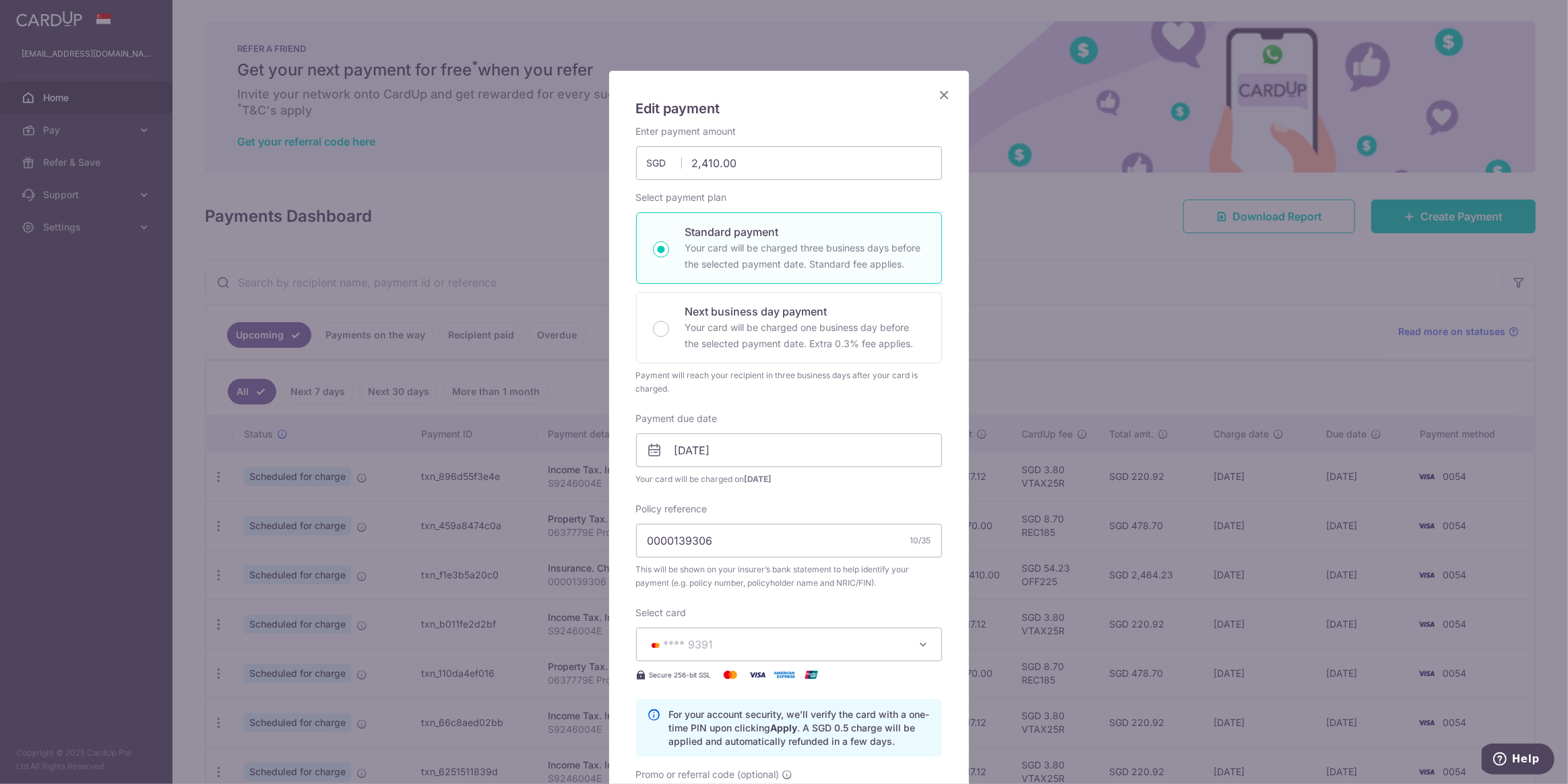
type input "Successfully Applied"
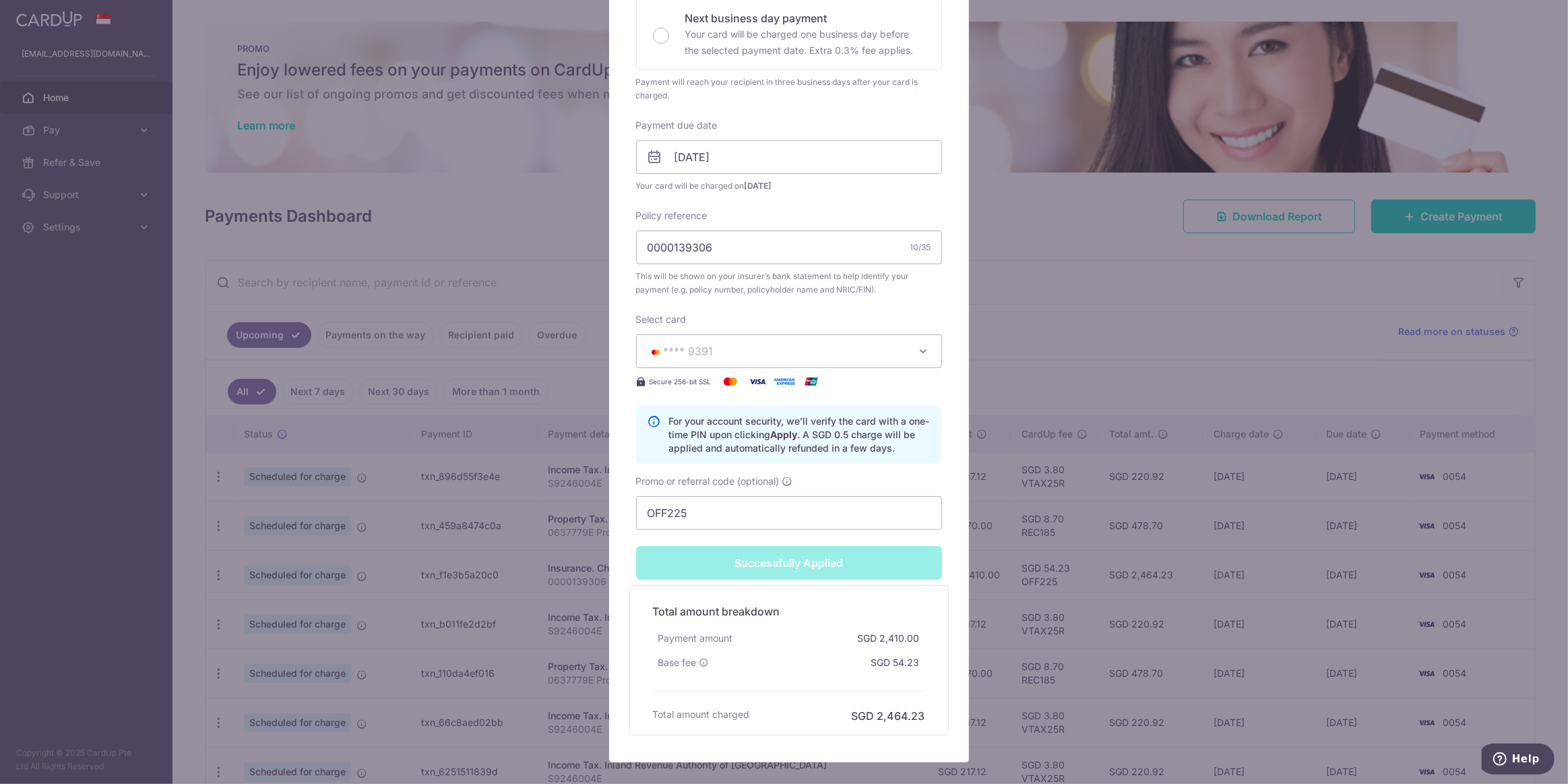
scroll to position [60, 0]
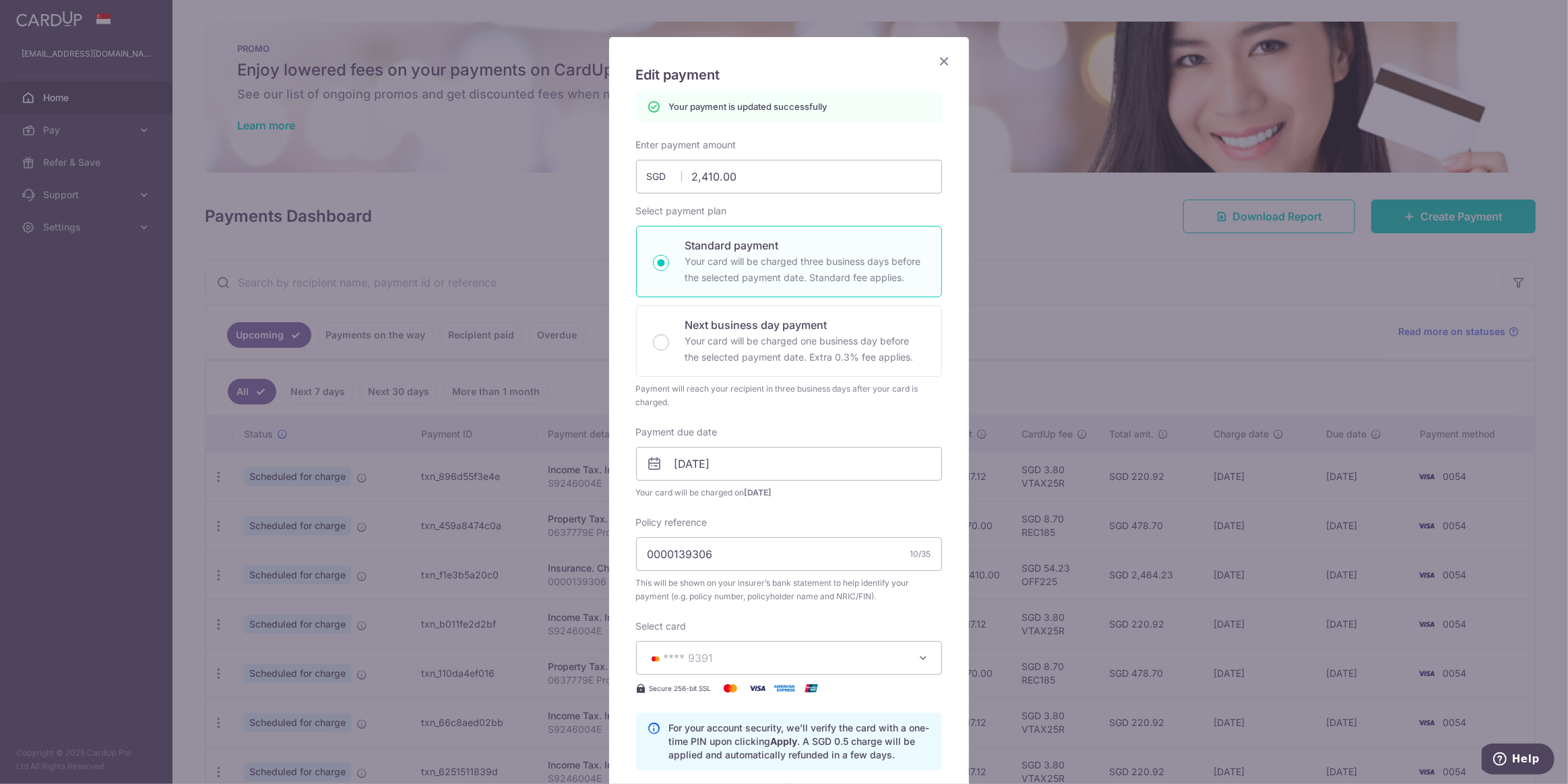
click at [945, 56] on icon "Close" at bounding box center [944, 61] width 16 height 17
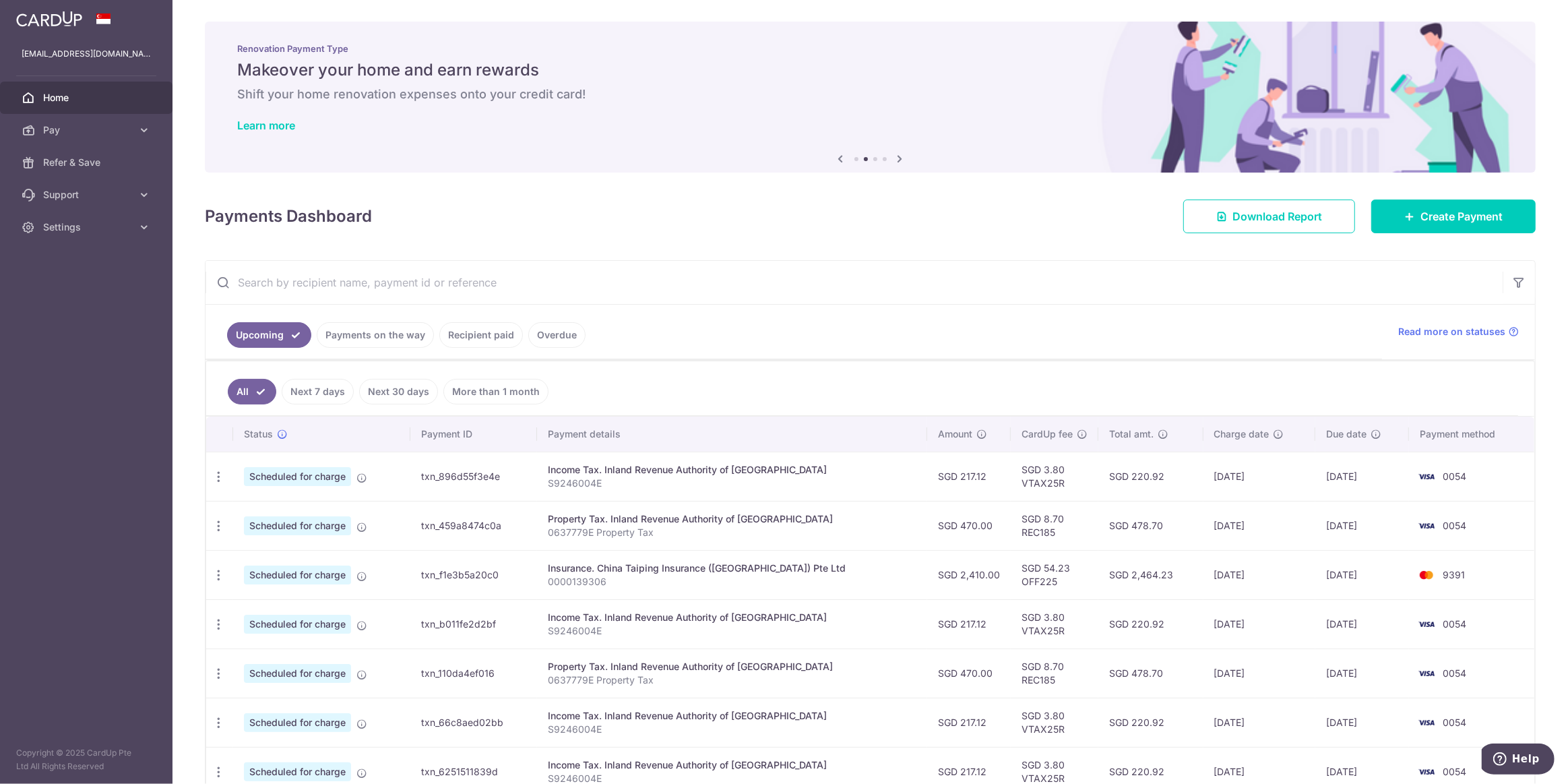
click at [50, 96] on span "Home" at bounding box center [87, 97] width 89 height 13
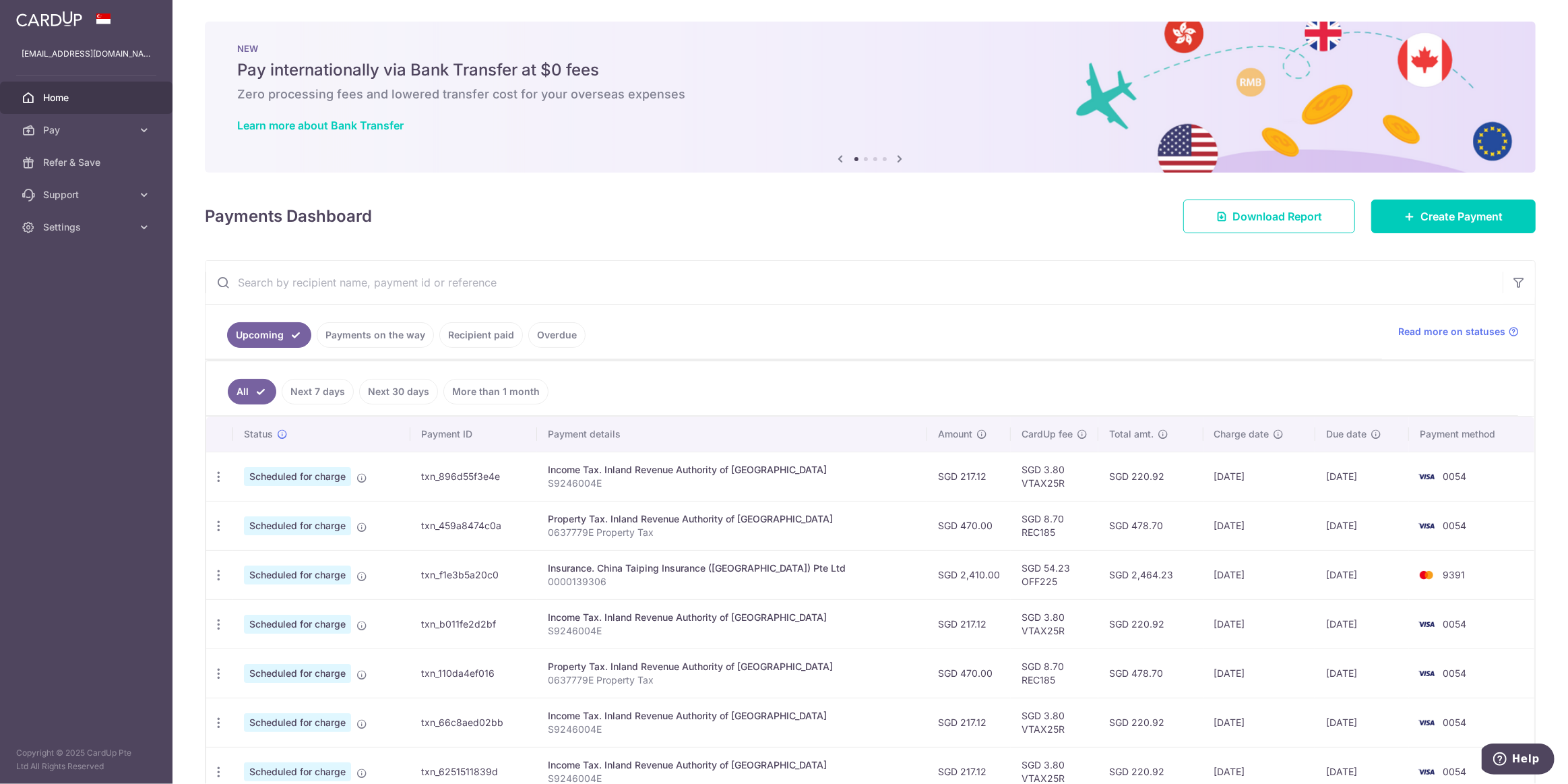
click at [48, 18] on img at bounding box center [49, 19] width 66 height 16
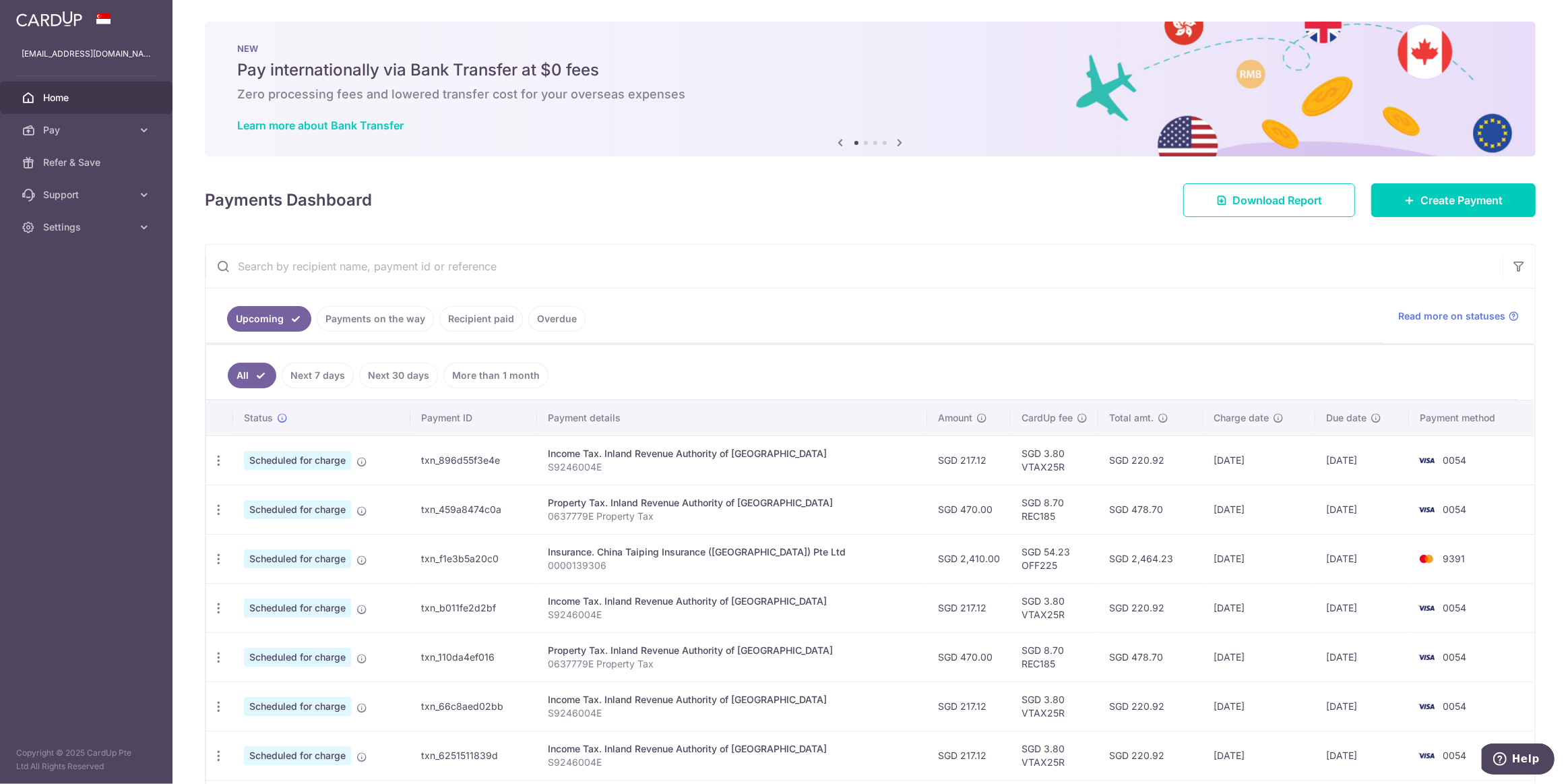
scroll to position [109, 0]
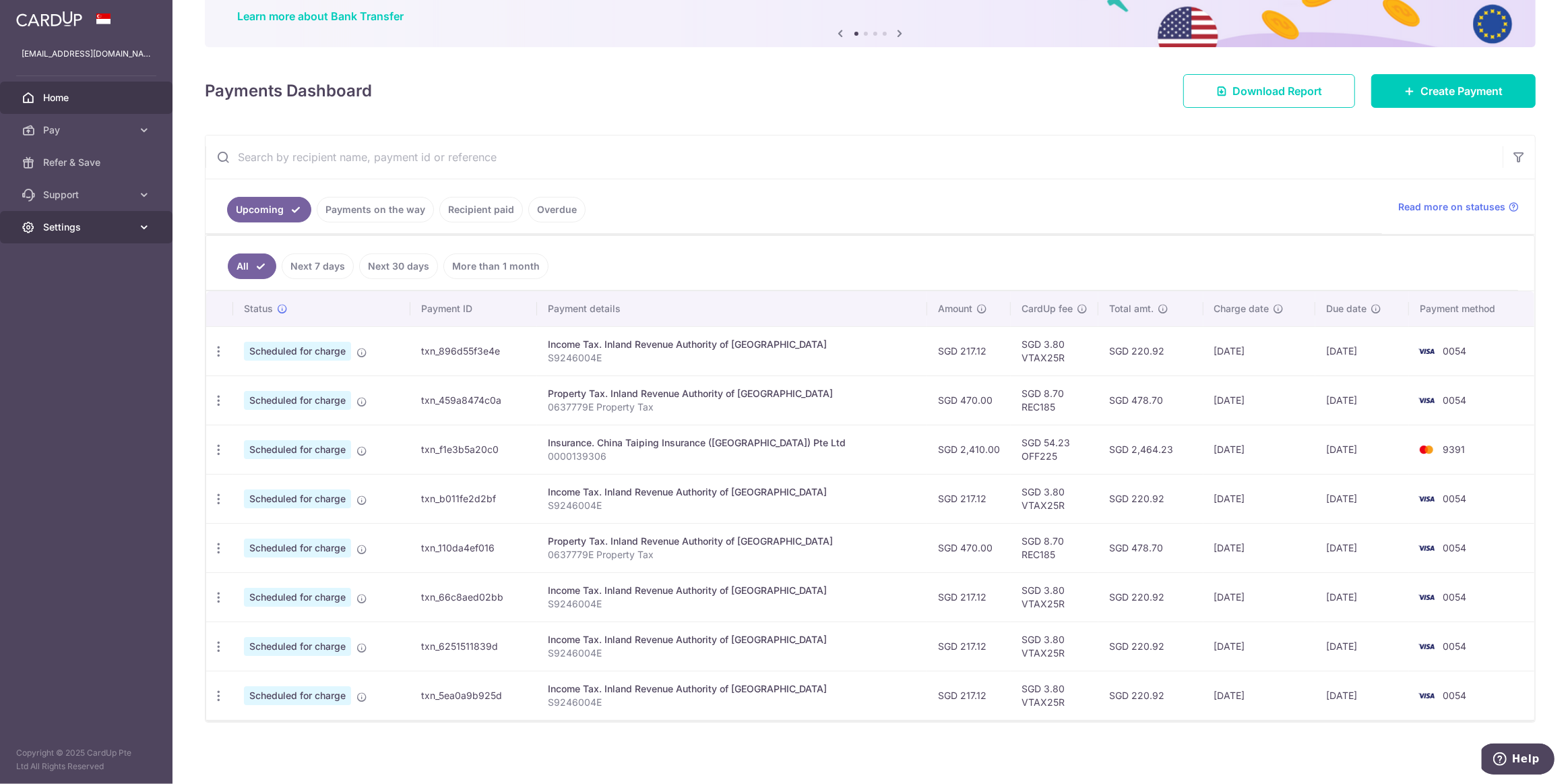
click at [81, 228] on span "Settings" at bounding box center [87, 226] width 89 height 13
click at [60, 287] on span "Logout" at bounding box center [87, 291] width 89 height 13
